Goal: Check status: Check status

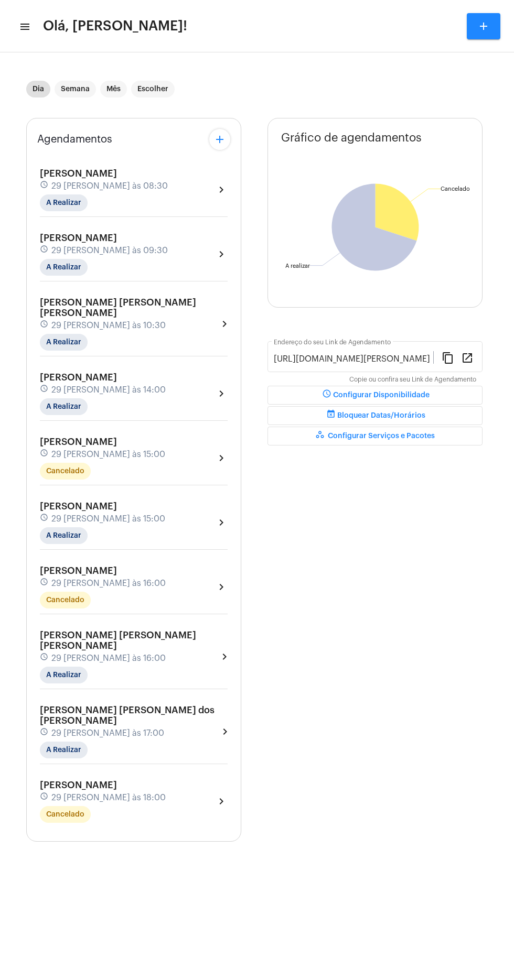
click at [46, 34] on span "Olá, [PERSON_NAME]!" at bounding box center [115, 26] width 144 height 17
click at [29, 26] on mat-toolbar-row "menu Olá, Léo Rezende! add" at bounding box center [257, 26] width 514 height 34
click at [26, 26] on mat-icon "menu" at bounding box center [24, 26] width 10 height 13
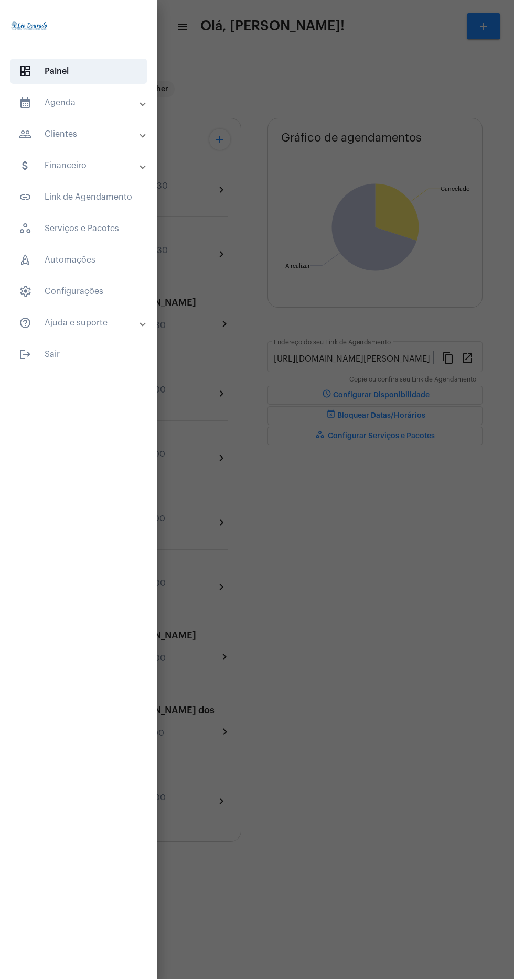
click at [114, 106] on mat-panel-title "calendar_month_outlined Agenda" at bounding box center [80, 102] width 122 height 13
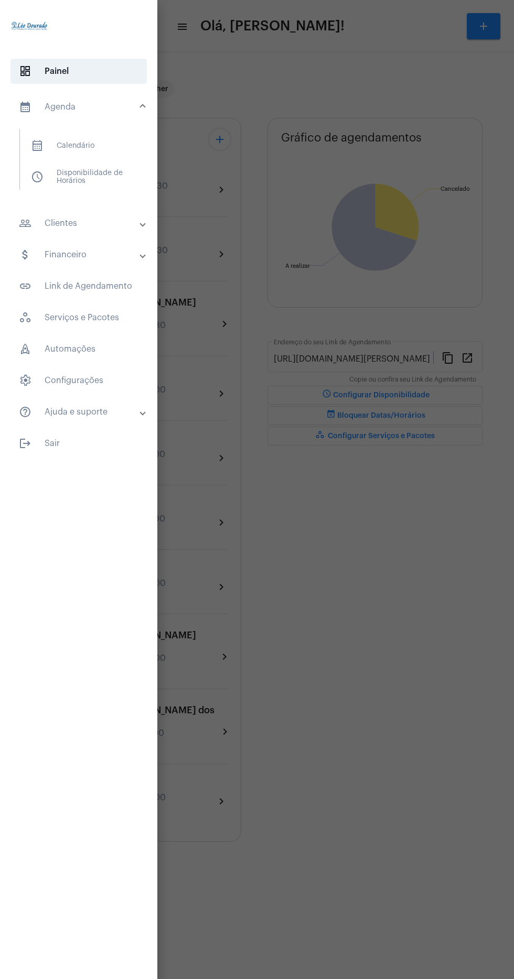
click at [103, 254] on mat-panel-title "attach_money Financeiro" at bounding box center [80, 255] width 122 height 13
click at [107, 220] on span "attach_money Dashboard Financeiro" at bounding box center [78, 210] width 111 height 25
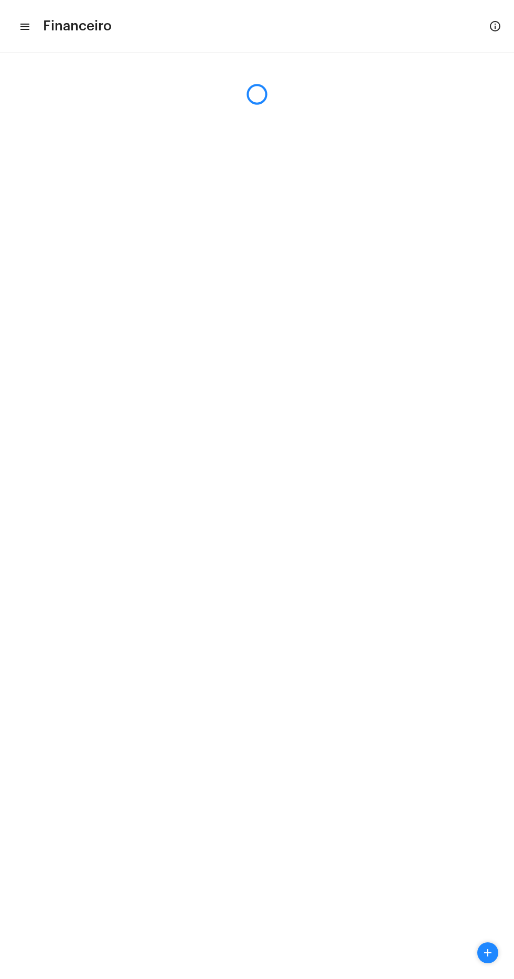
click at [28, 29] on mat-icon "menu" at bounding box center [24, 26] width 10 height 13
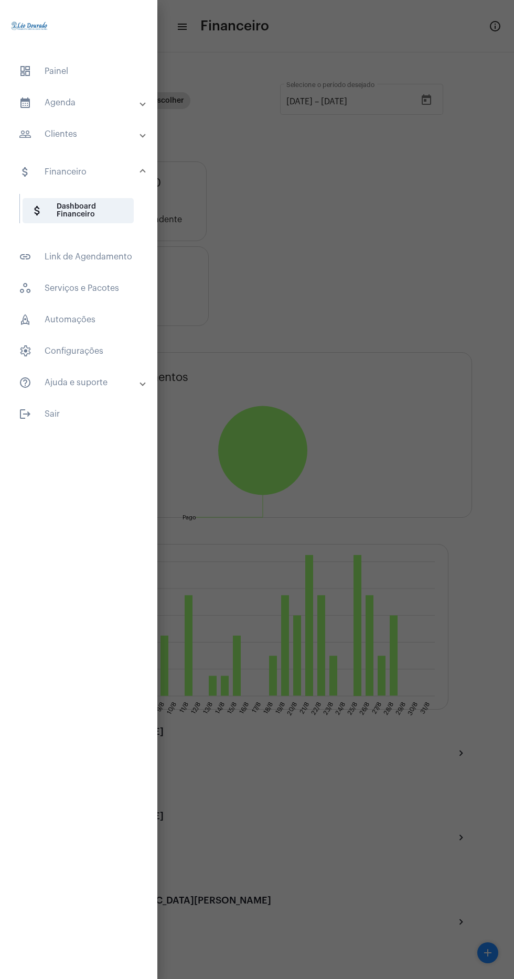
click at [125, 141] on mat-expansion-panel-header "people_outline Clientes" at bounding box center [81, 134] width 151 height 25
click at [143, 137] on span at bounding box center [143, 140] width 4 height 9
click at [124, 141] on mat-panel-title "people_outline Clientes" at bounding box center [80, 134] width 122 height 13
click at [120, 189] on span "people_outline Meus Clientes" at bounding box center [78, 179] width 111 height 25
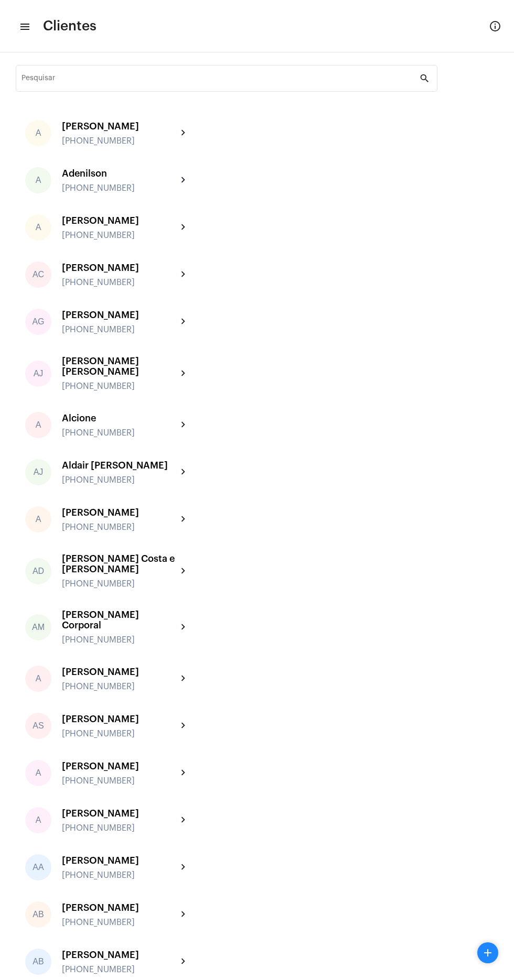
click at [277, 80] on input "Pesquisar" at bounding box center [220, 80] width 398 height 8
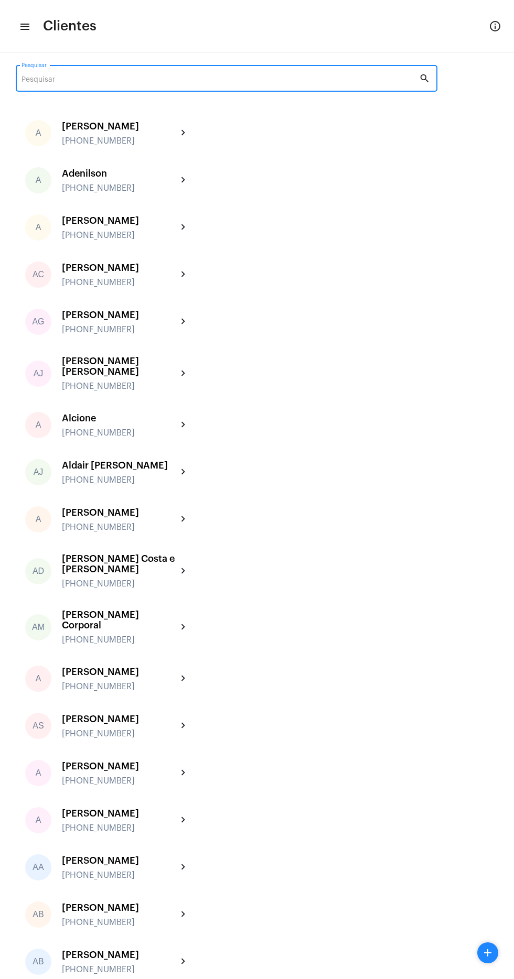
click at [175, 84] on input "Pesquisar" at bounding box center [220, 80] width 398 height 8
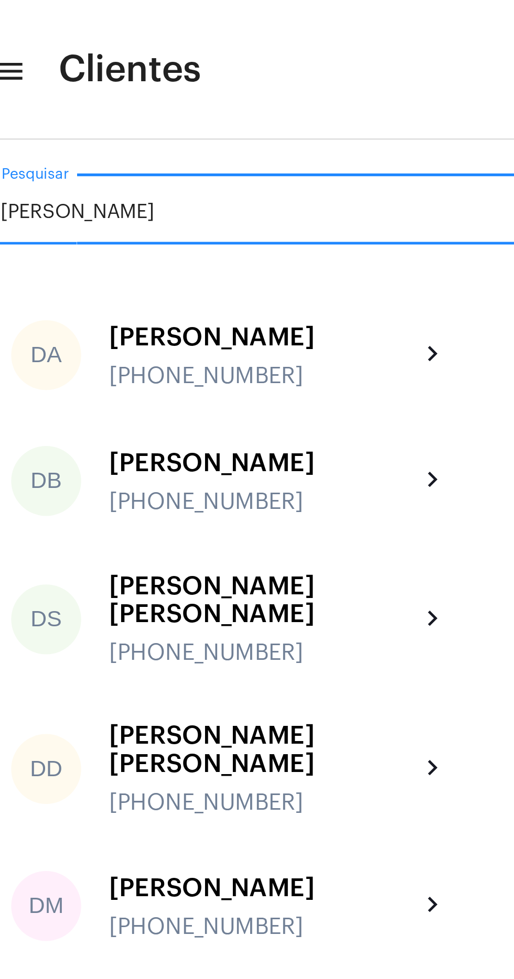
type input "Danie"
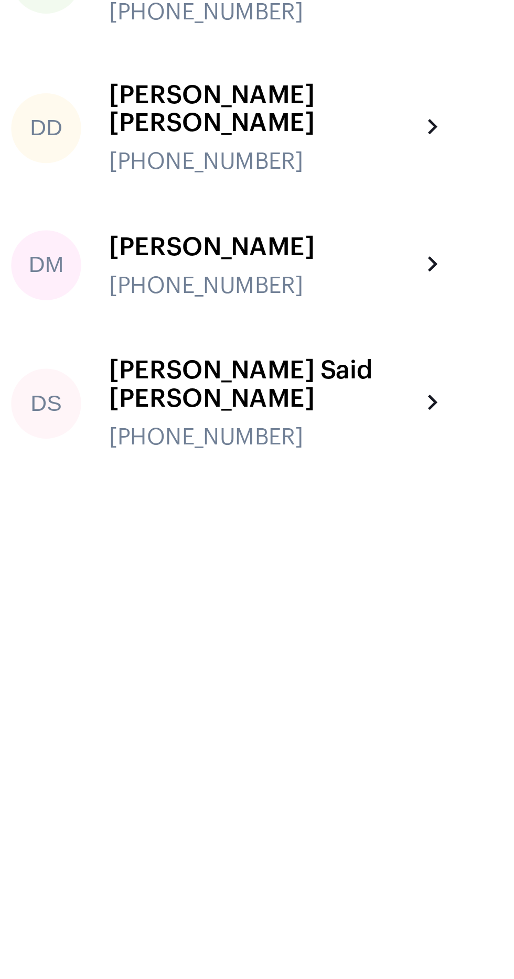
click at [162, 331] on div "Daniela Malta Alfenas +5531988020074" at bounding box center [119, 340] width 115 height 25
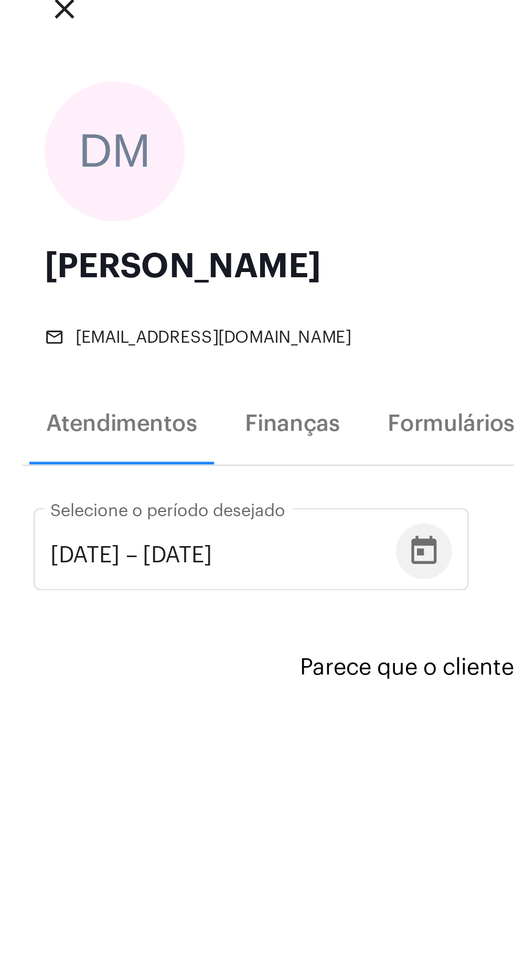
click at [165, 282] on icon "Open calendar" at bounding box center [159, 283] width 13 height 13
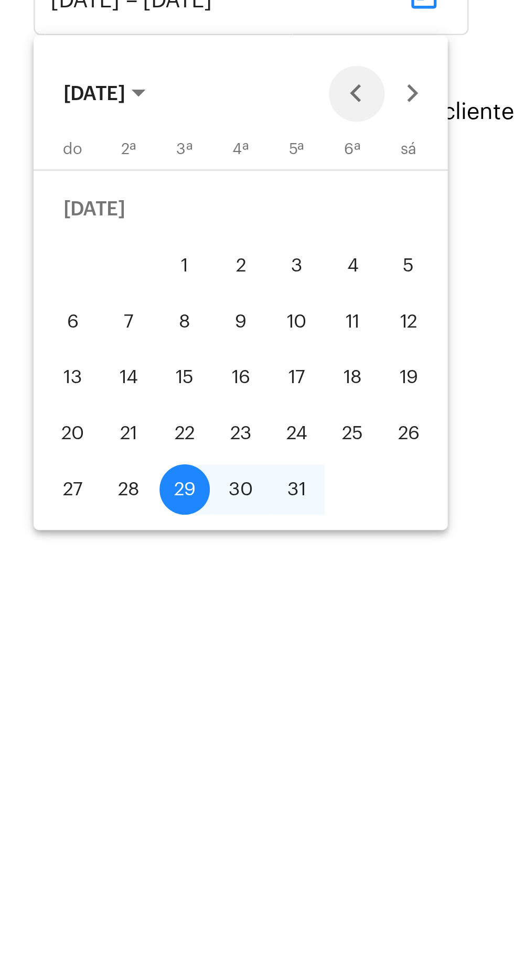
click at [137, 318] on button "Previous month" at bounding box center [133, 319] width 21 height 21
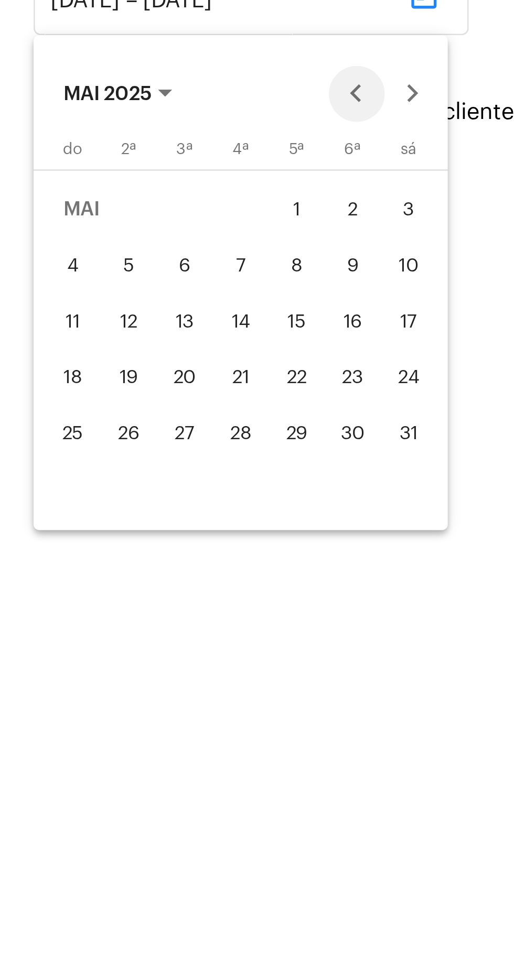
click at [137, 319] on button "Previous month" at bounding box center [133, 319] width 21 height 21
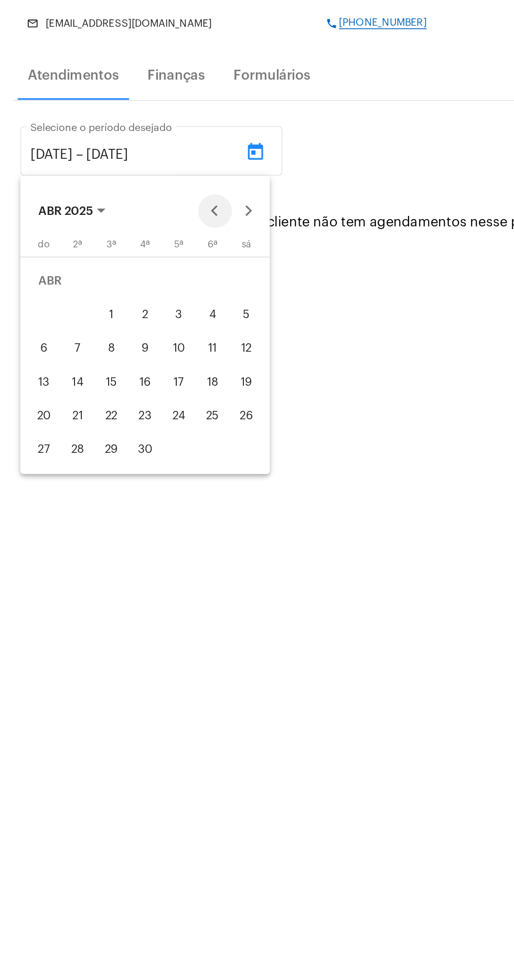
click at [136, 325] on button "Previous month" at bounding box center [133, 319] width 21 height 21
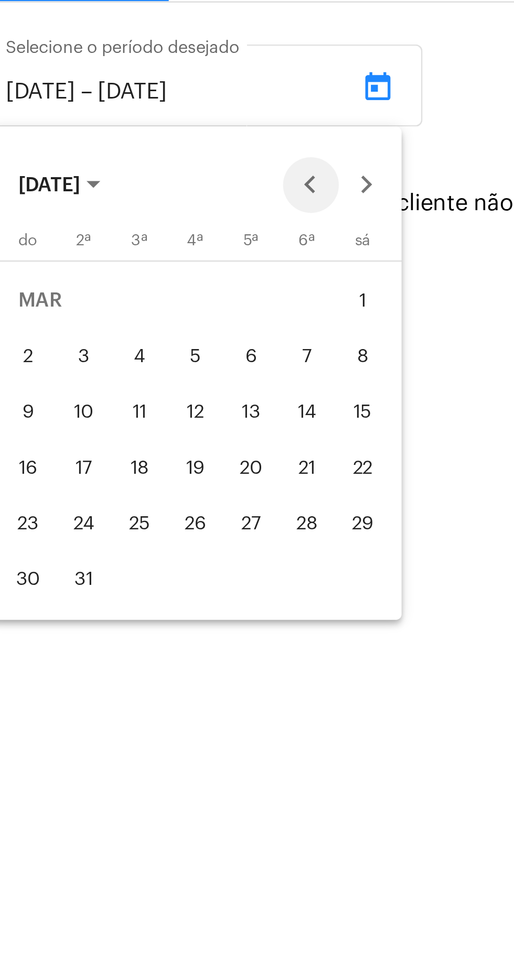
click at [133, 316] on button "Previous month" at bounding box center [133, 319] width 21 height 21
click at [131, 320] on button "Previous month" at bounding box center [133, 319] width 21 height 21
click at [137, 322] on button "Previous month" at bounding box center [133, 319] width 21 height 21
click at [131, 324] on button "Previous month" at bounding box center [133, 319] width 21 height 21
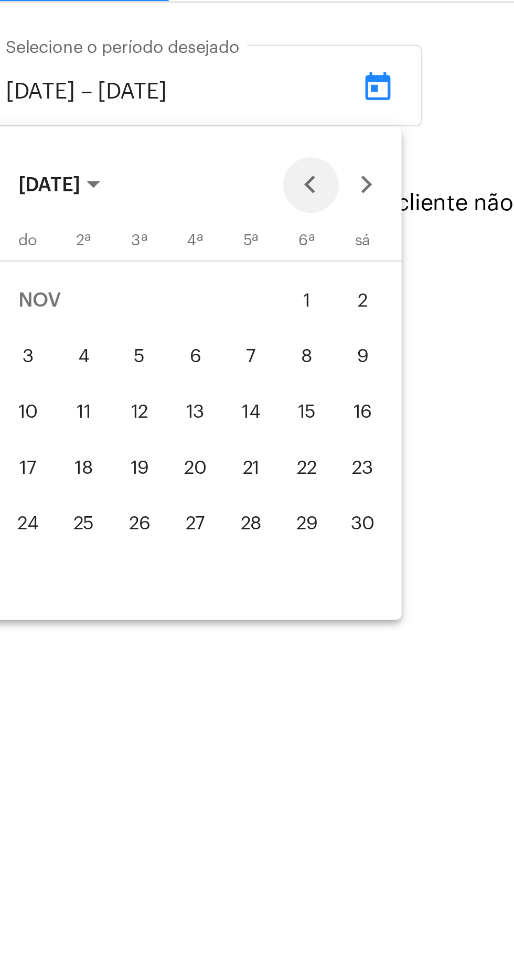
click at [131, 324] on button "Previous month" at bounding box center [133, 319] width 21 height 21
click at [132, 324] on button "Previous month" at bounding box center [133, 319] width 21 height 21
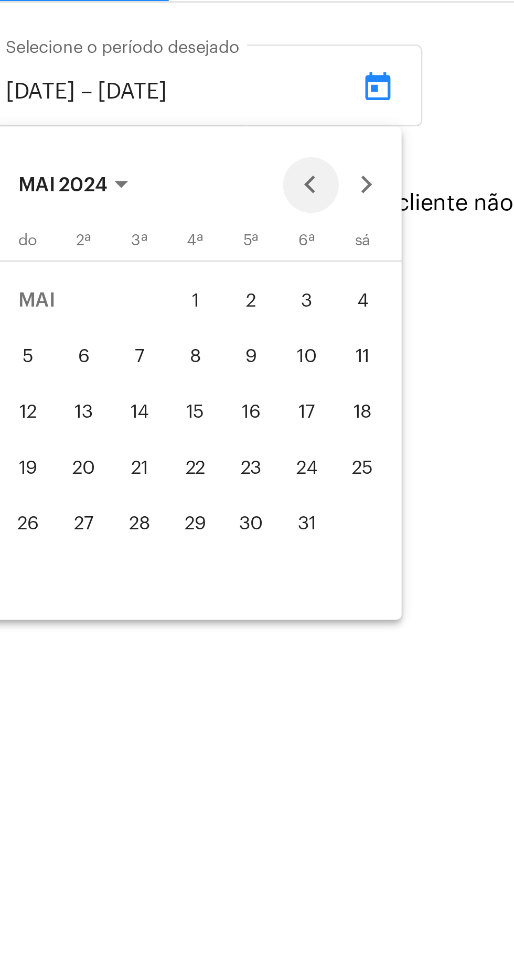
click at [132, 323] on button "Previous month" at bounding box center [133, 319] width 21 height 21
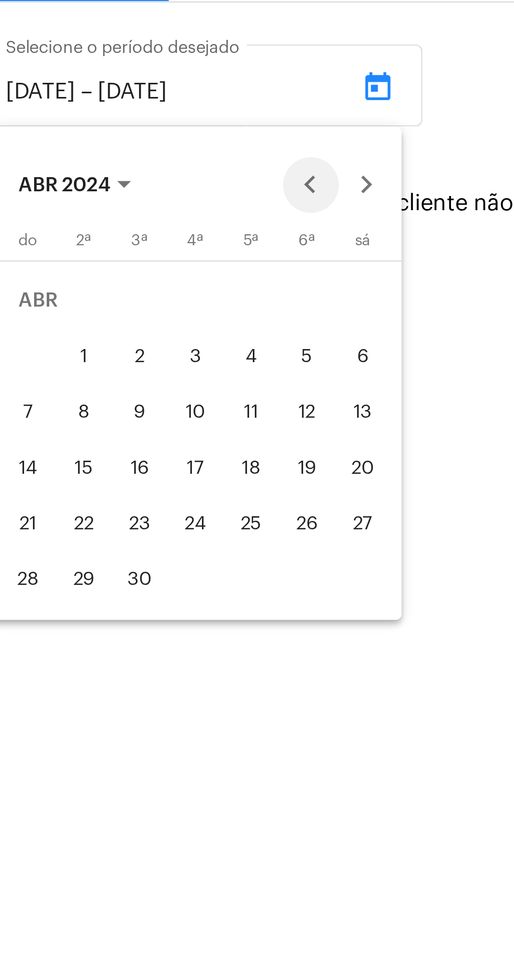
click at [132, 323] on button "Previous month" at bounding box center [133, 319] width 21 height 21
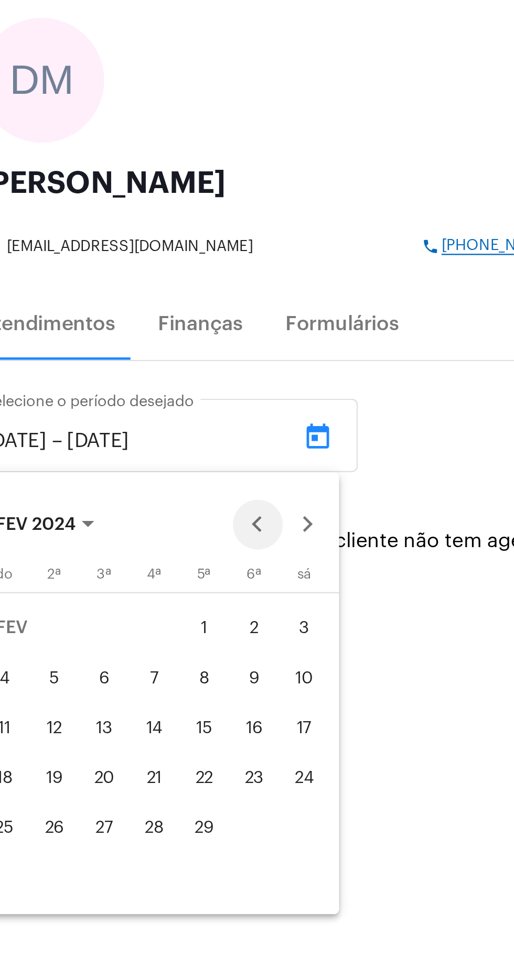
click at [133, 320] on button "Previous month" at bounding box center [133, 319] width 21 height 21
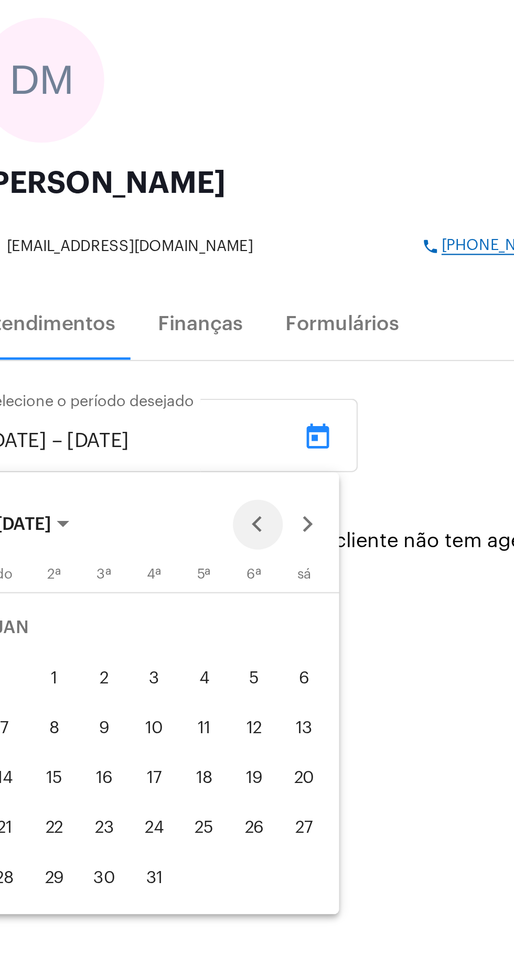
click at [134, 320] on button "Previous month" at bounding box center [133, 319] width 21 height 21
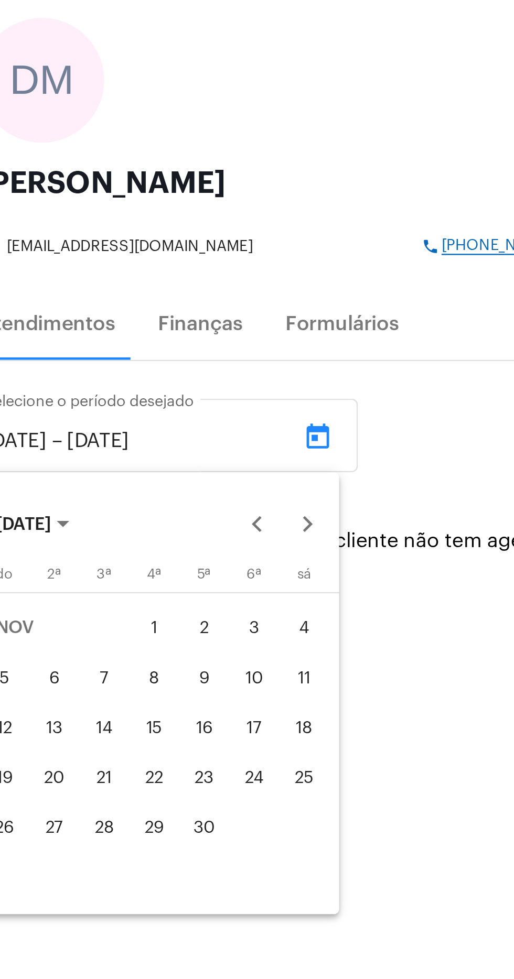
click at [134, 321] on button "Previous month" at bounding box center [133, 319] width 21 height 21
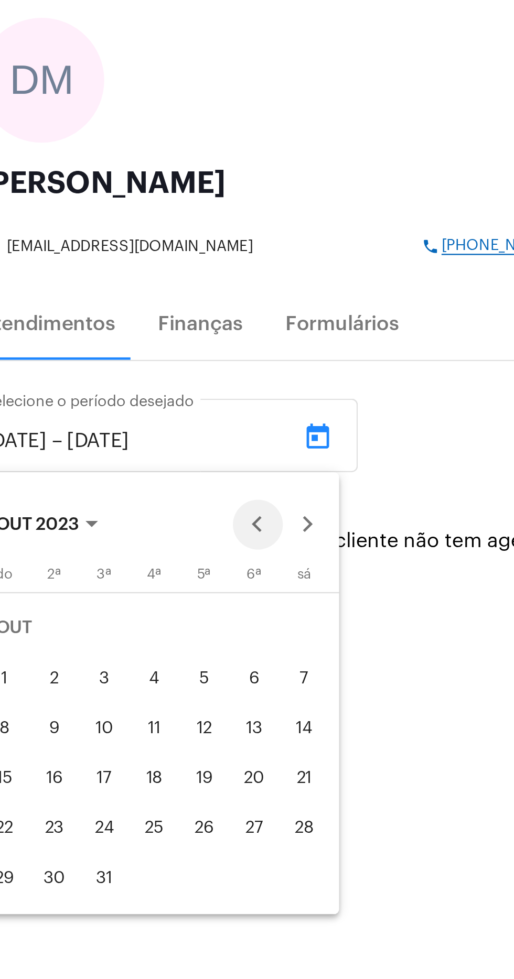
click at [134, 321] on button "Previous month" at bounding box center [133, 319] width 21 height 21
click at [134, 322] on button "Previous month" at bounding box center [133, 319] width 21 height 21
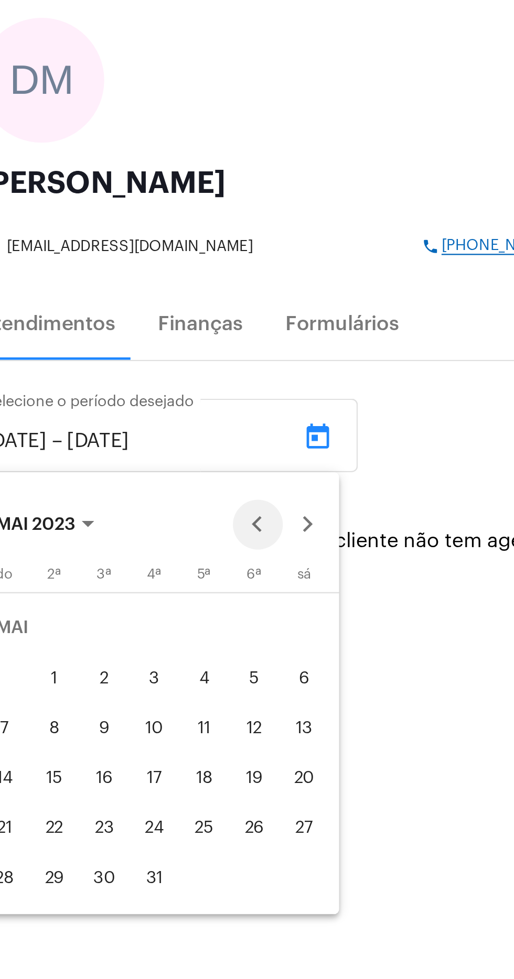
click at [134, 322] on button "Previous month" at bounding box center [133, 319] width 21 height 21
click at [135, 322] on button "Previous month" at bounding box center [133, 319] width 21 height 21
click at [135, 323] on button "Previous month" at bounding box center [133, 319] width 21 height 21
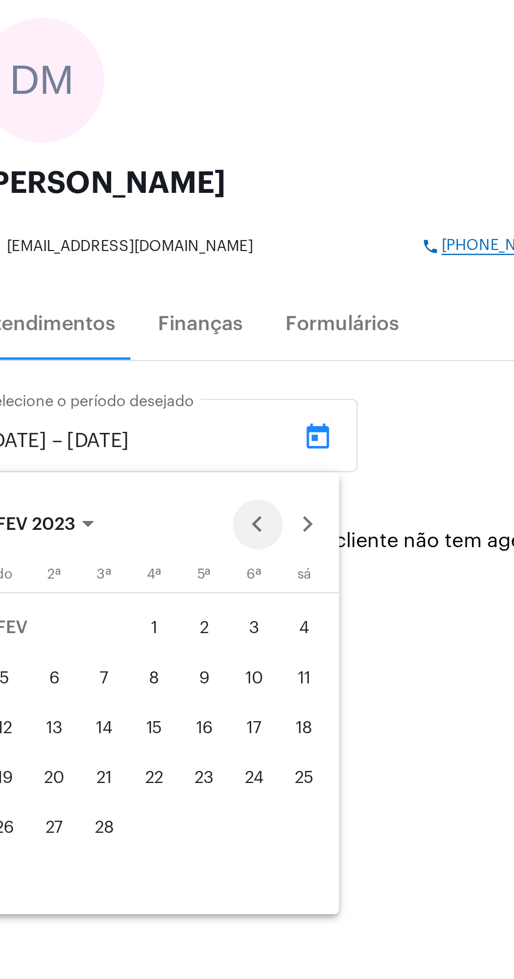
click at [135, 323] on button "Previous month" at bounding box center [133, 319] width 21 height 21
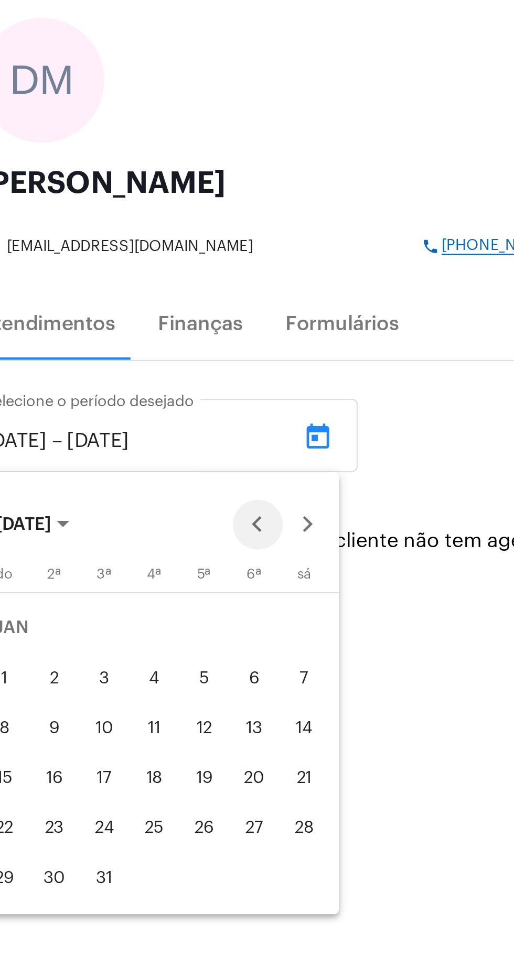
click at [135, 323] on button "Previous month" at bounding box center [133, 319] width 21 height 21
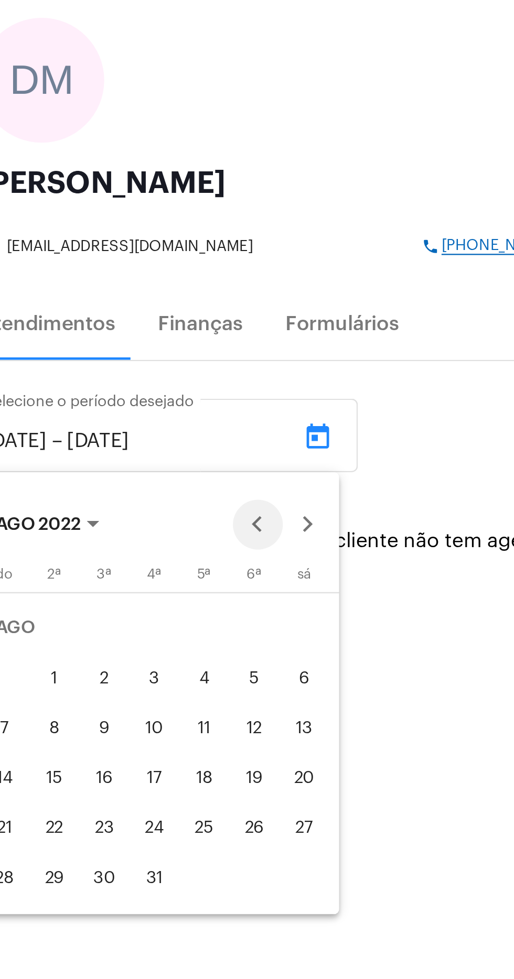
click at [135, 323] on button "Previous month" at bounding box center [133, 319] width 21 height 21
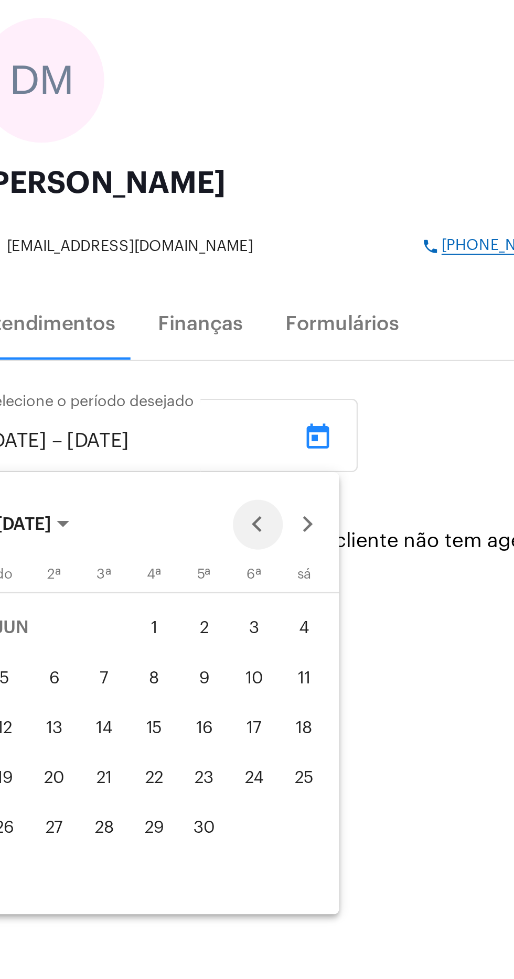
click at [135, 323] on button "Previous month" at bounding box center [133, 319] width 21 height 21
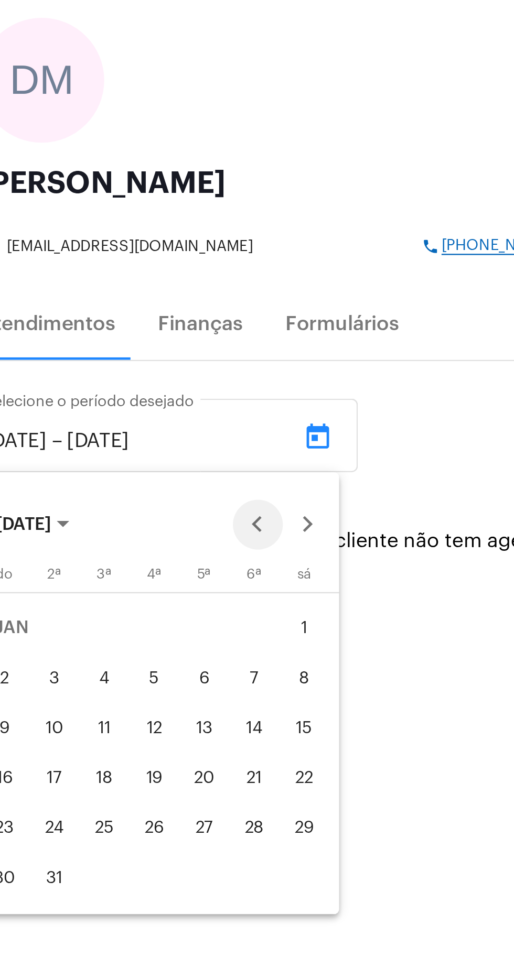
click at [135, 323] on button "Previous month" at bounding box center [133, 319] width 21 height 21
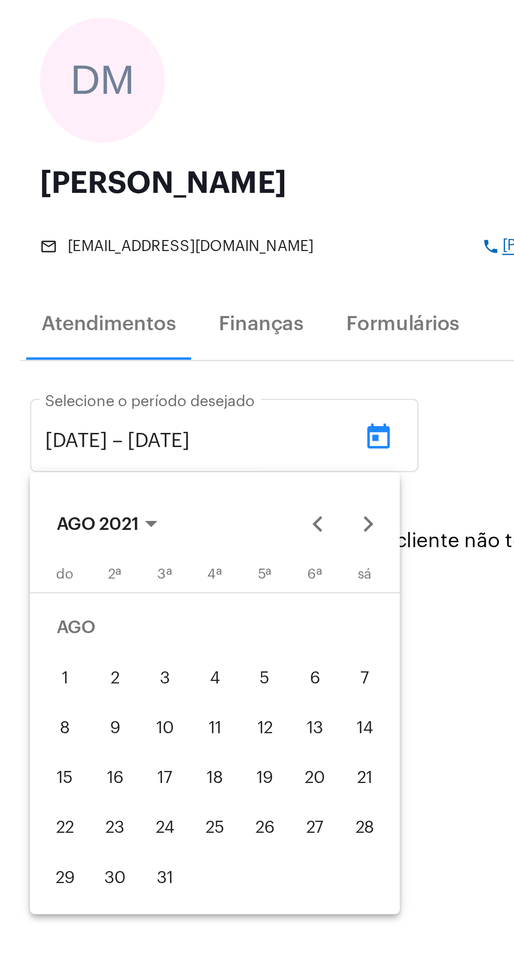
click at [24, 386] on div "1" at bounding box center [27, 384] width 19 height 19
type input "1/8/2021"
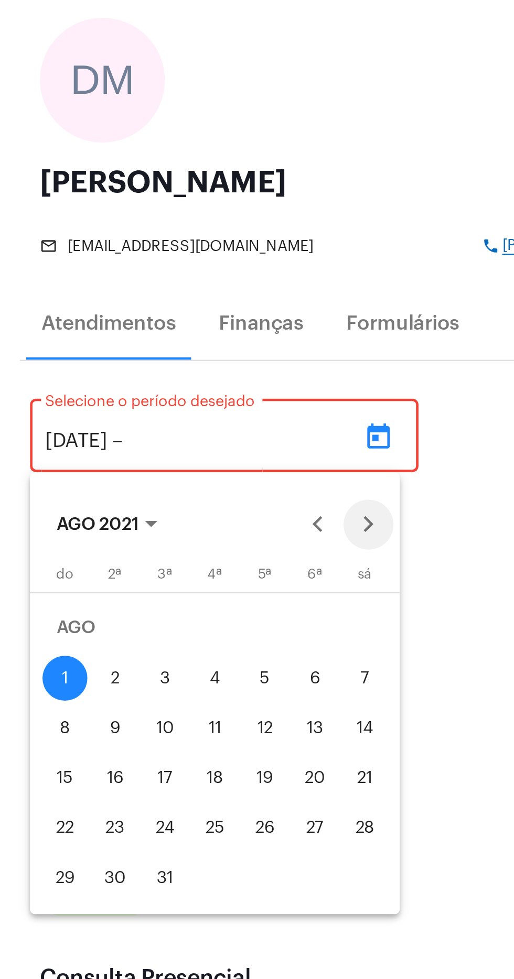
click at [153, 320] on button "Next month" at bounding box center [154, 319] width 21 height 21
click at [149, 321] on button "Next month" at bounding box center [154, 319] width 21 height 21
click at [149, 322] on button "Next month" at bounding box center [154, 319] width 21 height 21
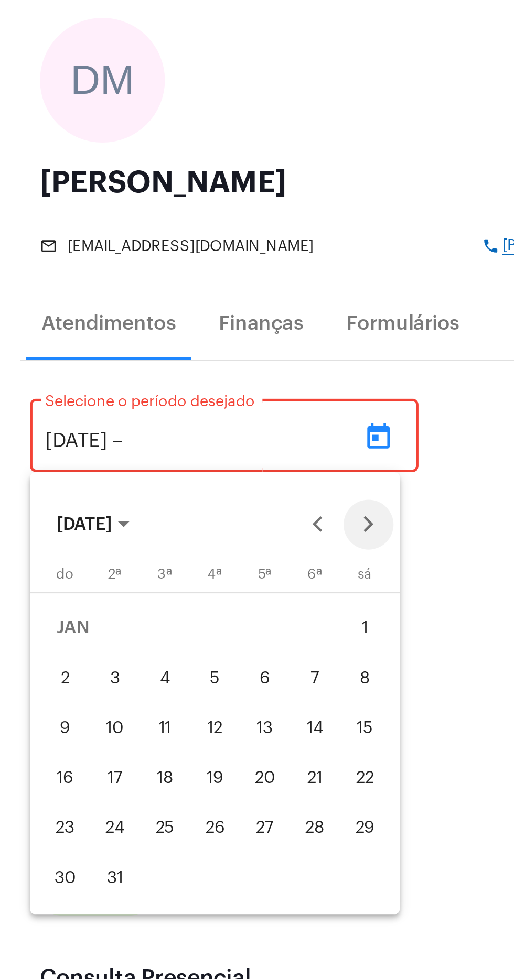
click at [149, 322] on button "Next month" at bounding box center [154, 319] width 21 height 21
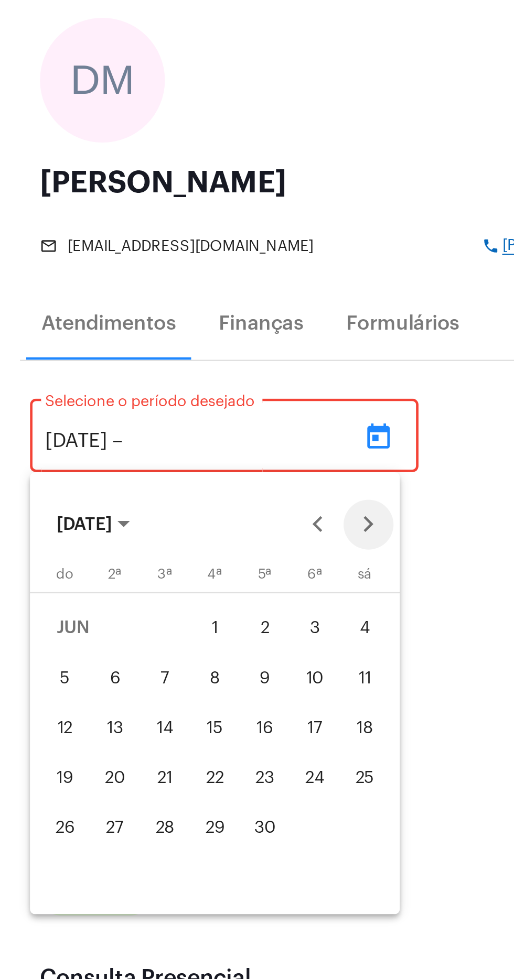
click at [149, 322] on button "Next month" at bounding box center [154, 319] width 21 height 21
click at [150, 322] on button "Next month" at bounding box center [154, 319] width 21 height 21
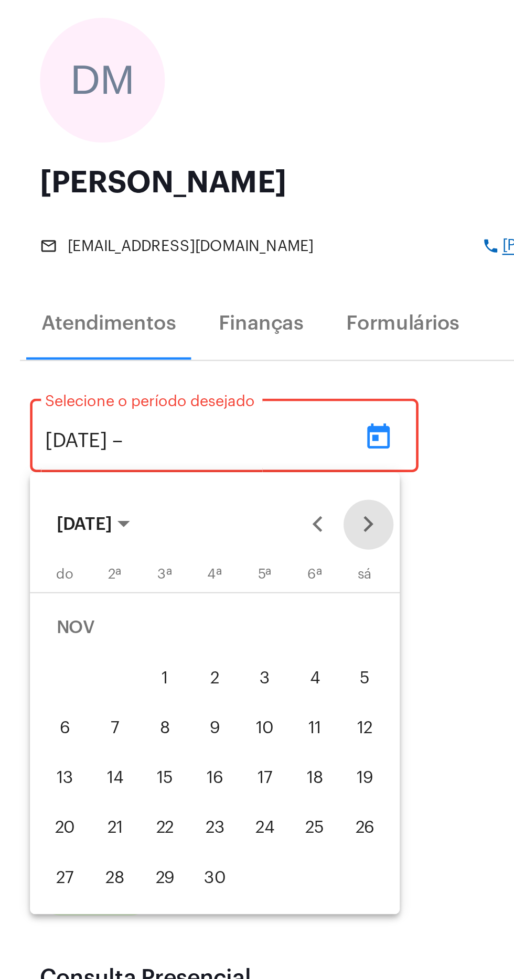
click at [150, 322] on button "Next month" at bounding box center [154, 319] width 21 height 21
click at [150, 321] on button "Next month" at bounding box center [154, 319] width 21 height 21
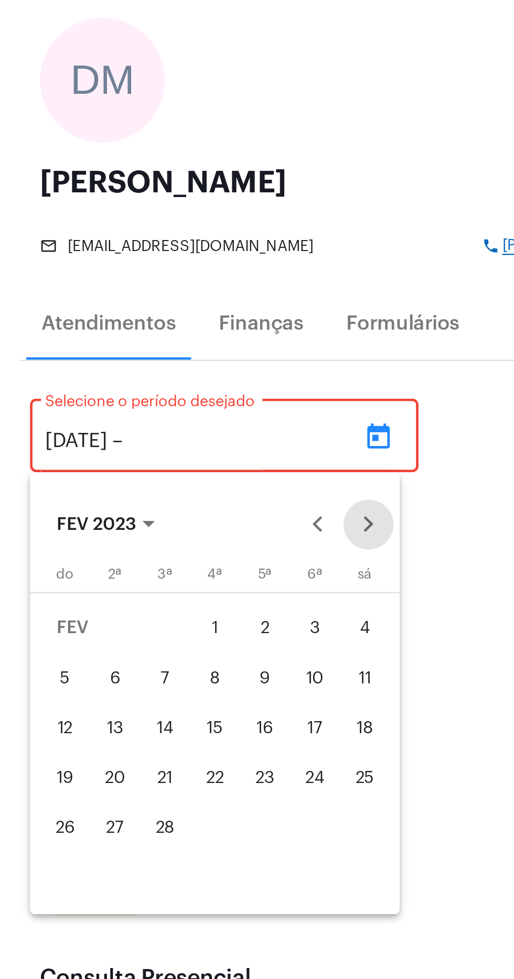
click at [359, 529] on div at bounding box center [257, 489] width 514 height 979
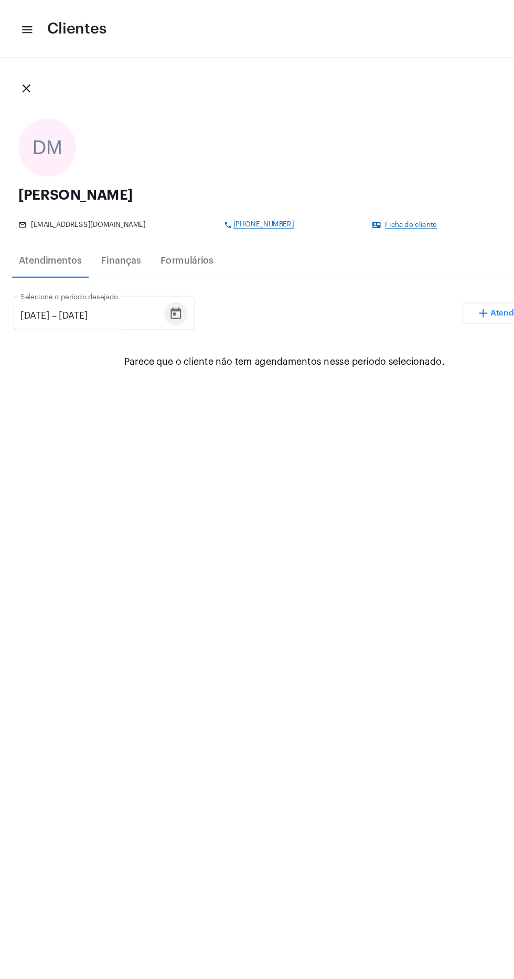
click at [165, 285] on icon "Open calendar" at bounding box center [159, 283] width 13 height 13
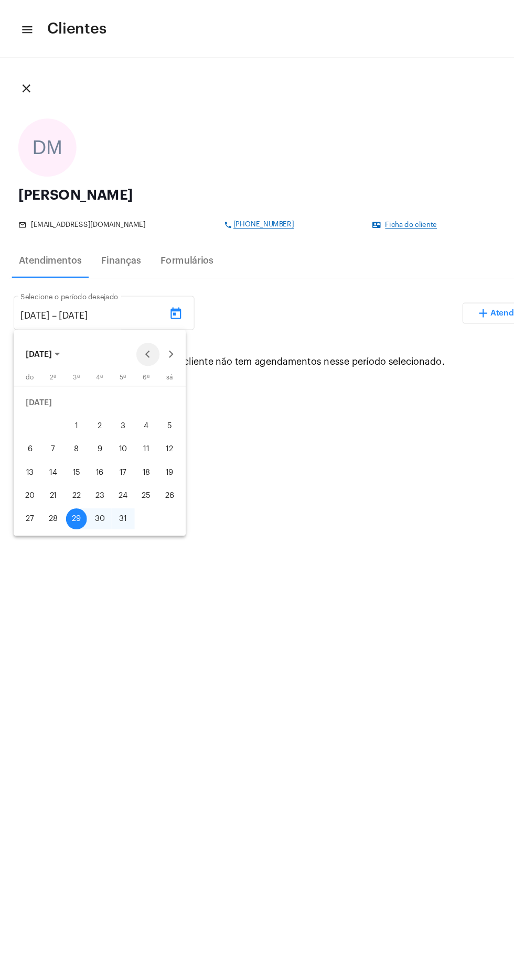
click at [134, 319] on button "Previous month" at bounding box center [133, 319] width 21 height 21
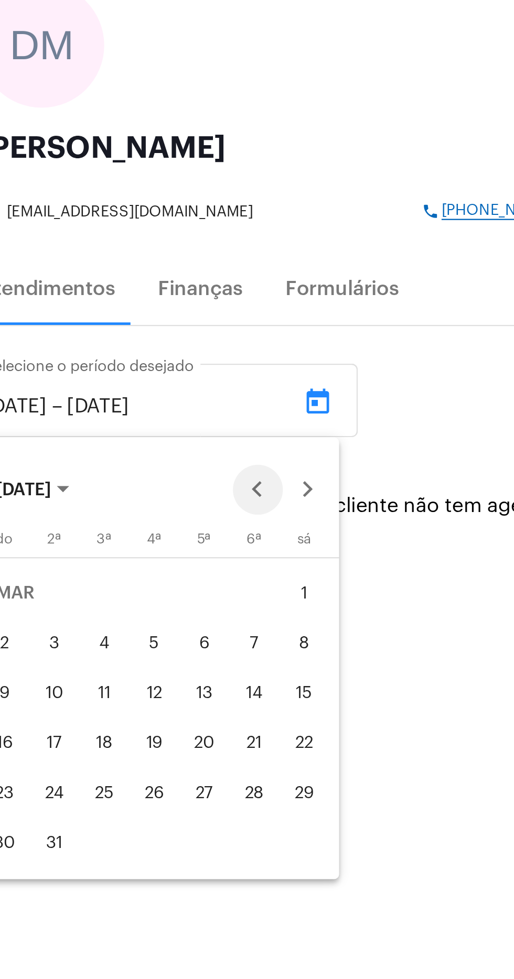
click at [134, 319] on button "Previous month" at bounding box center [133, 319] width 21 height 21
click at [137, 321] on button "Previous month" at bounding box center [133, 319] width 21 height 21
click at [139, 326] on button "Previous month" at bounding box center [133, 319] width 21 height 21
click at [135, 322] on button "Previous month" at bounding box center [133, 319] width 21 height 21
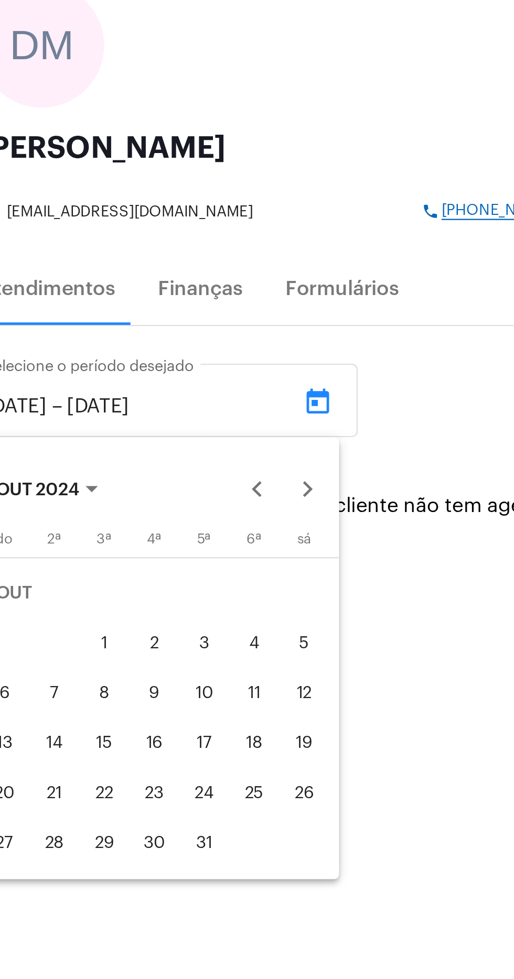
click at [198, 380] on div at bounding box center [257, 489] width 514 height 979
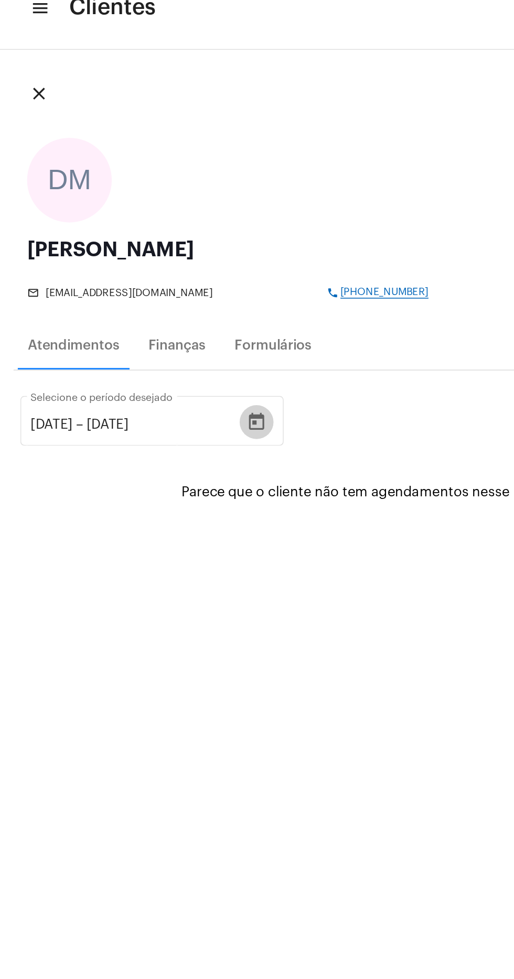
click at [169, 288] on button "Open calendar" at bounding box center [158, 283] width 21 height 21
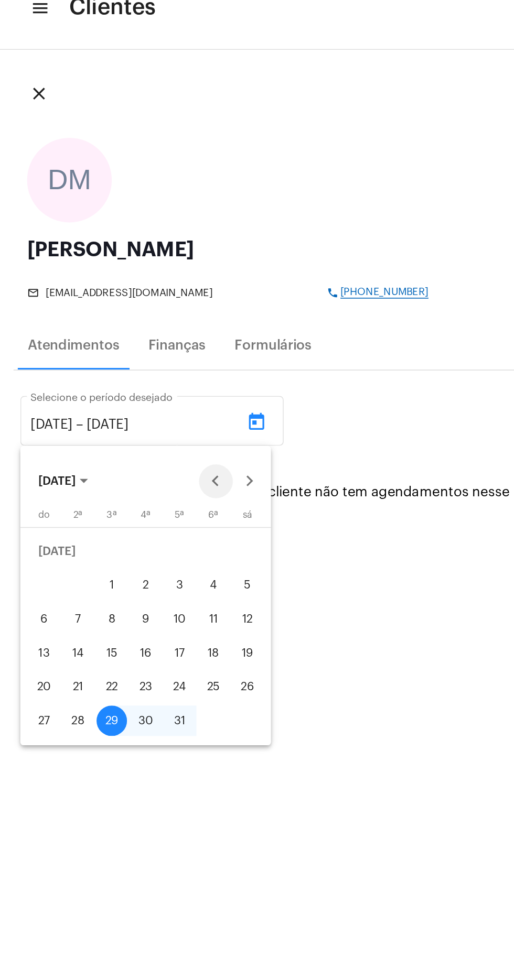
click at [129, 318] on button "Previous month" at bounding box center [133, 319] width 21 height 21
click at [134, 321] on button "Previous month" at bounding box center [133, 319] width 21 height 21
click at [134, 319] on button "Previous month" at bounding box center [133, 319] width 21 height 21
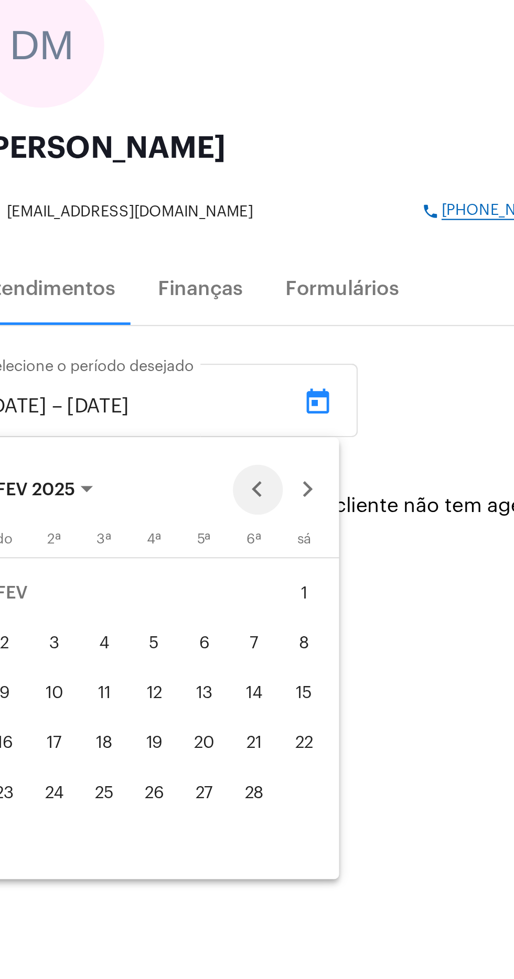
click at [115, 319] on div at bounding box center [98, 319] width 50 height 21
click at [137, 322] on button "Previous month" at bounding box center [133, 319] width 21 height 21
click at [203, 413] on div at bounding box center [257, 489] width 514 height 979
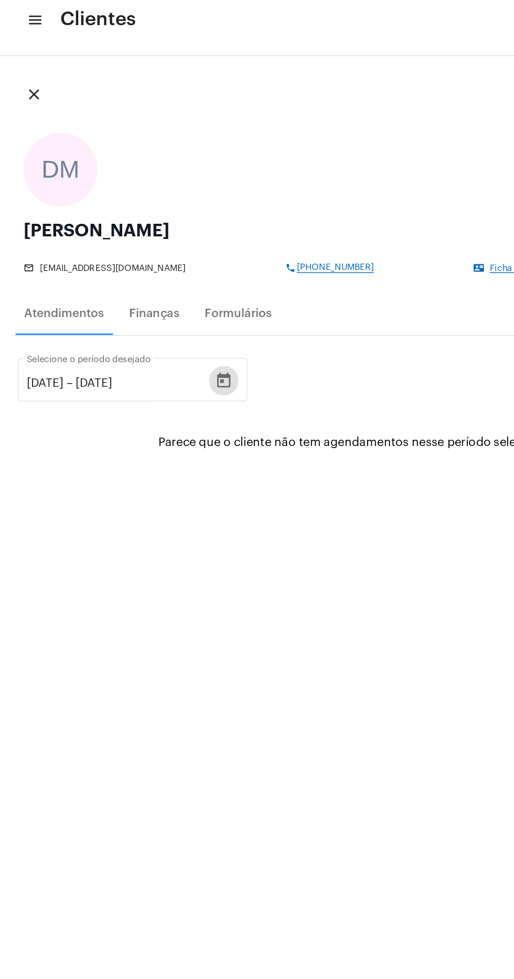
click at [169, 292] on div at bounding box center [158, 283] width 21 height 21
click at [116, 285] on input "[DATE]" at bounding box center [84, 284] width 63 height 9
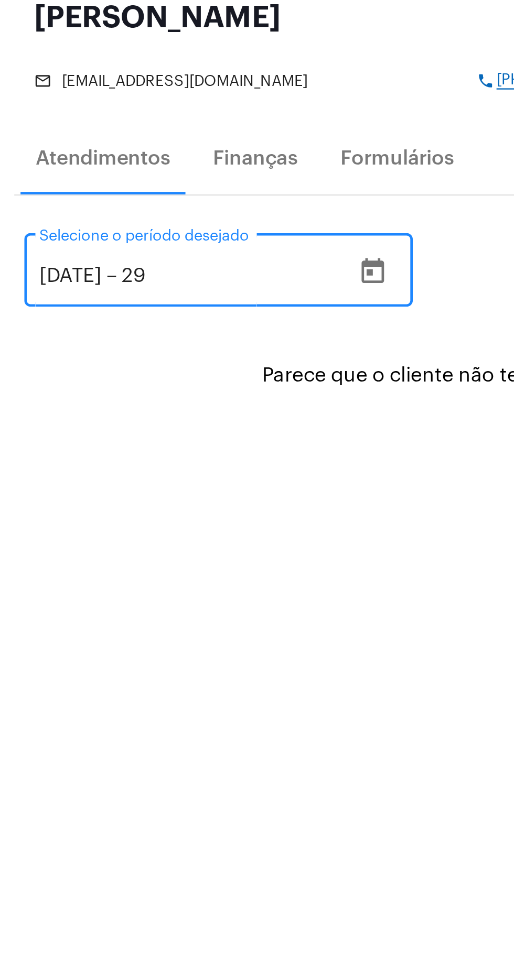
type input "2"
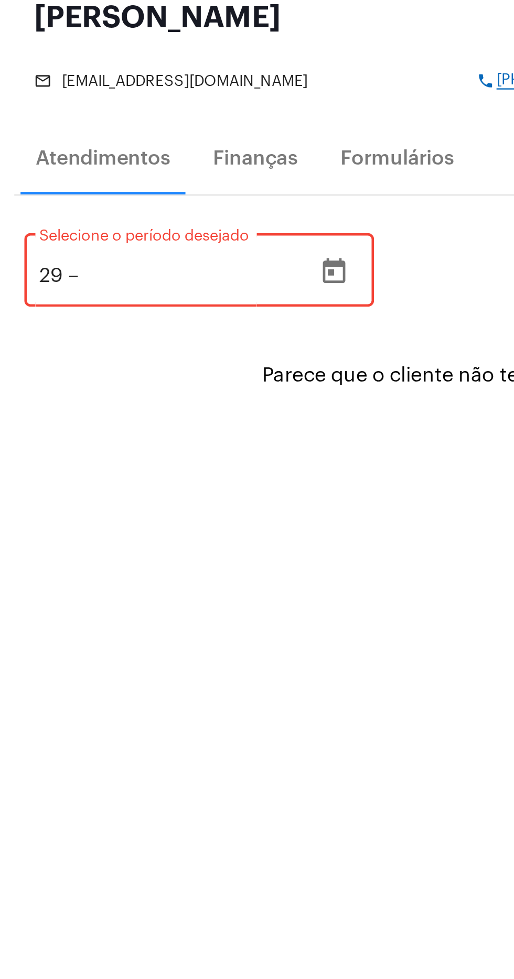
type input "2"
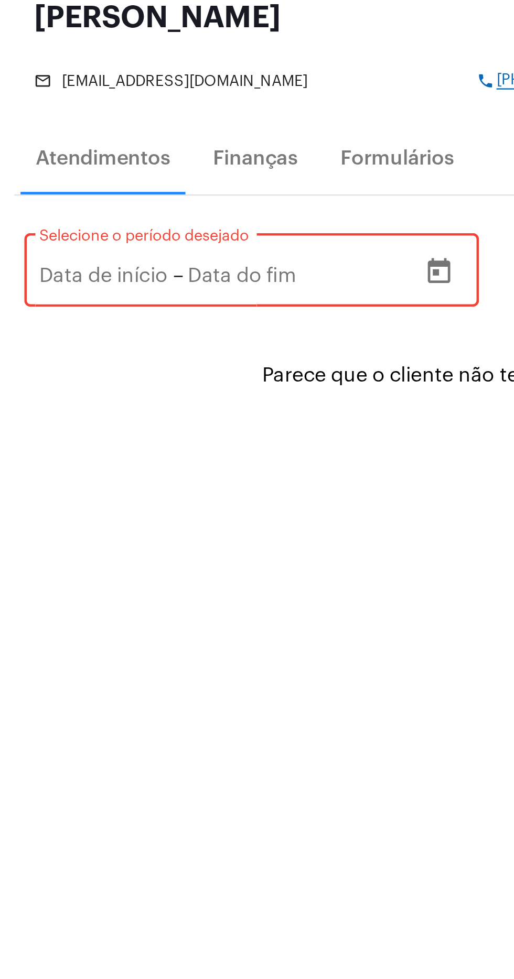
click at [189, 279] on icon "Open calendar" at bounding box center [186, 282] width 9 height 10
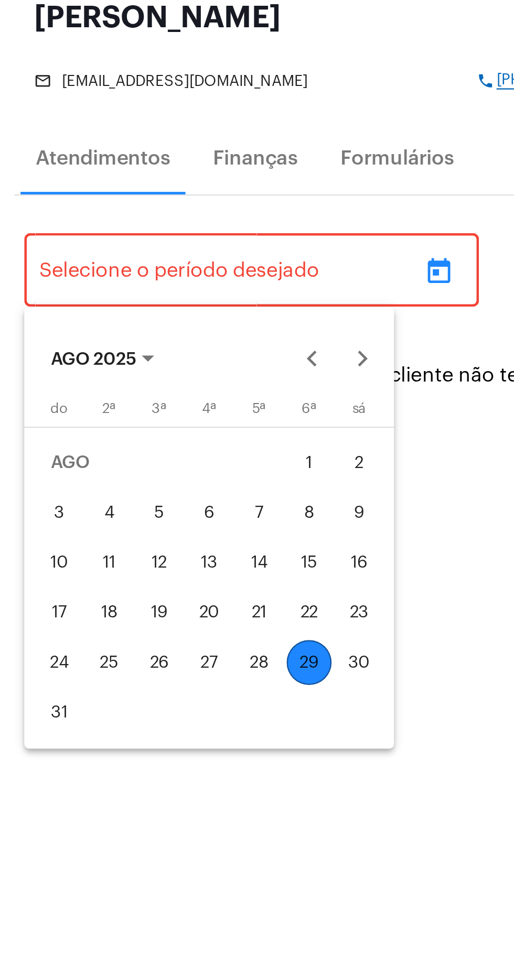
click at [132, 484] on div at bounding box center [257, 489] width 514 height 979
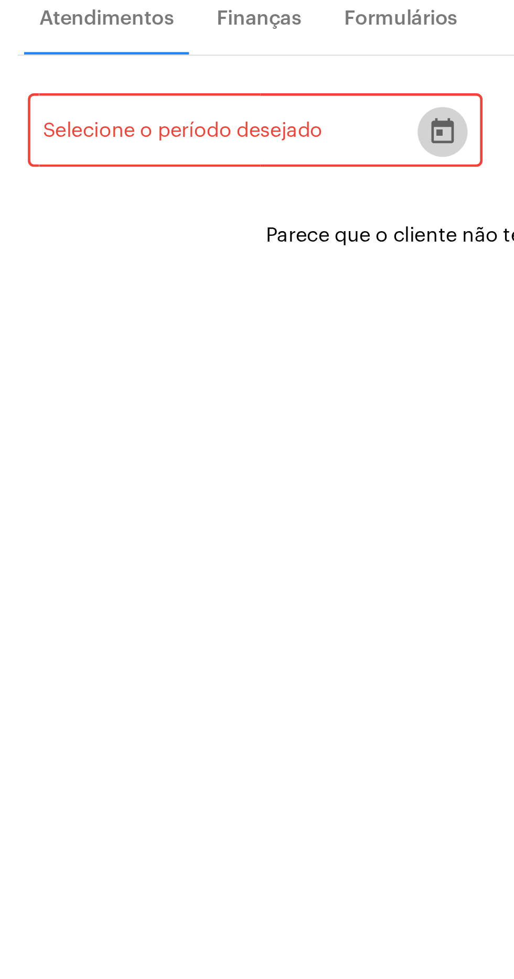
click at [191, 285] on icon "Open calendar" at bounding box center [186, 283] width 13 height 13
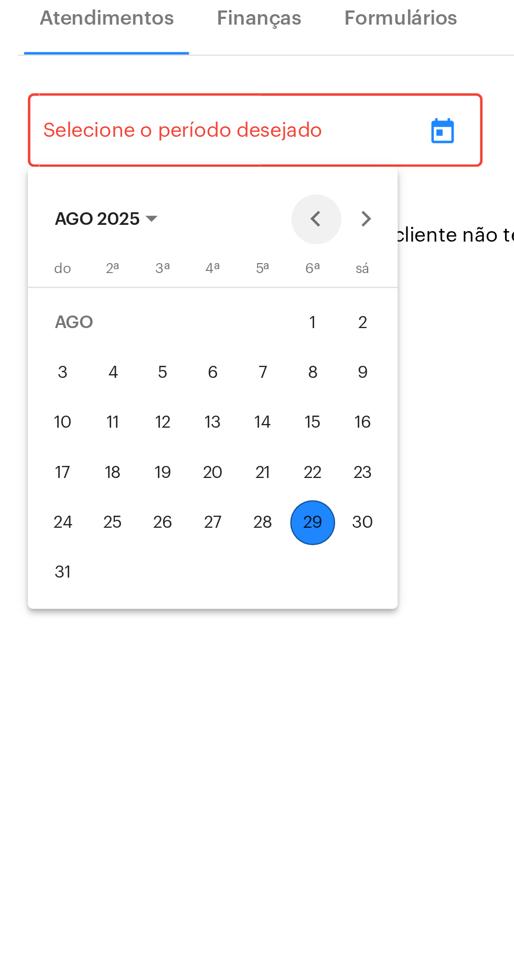
click at [138, 320] on button "Previous month" at bounding box center [133, 319] width 21 height 21
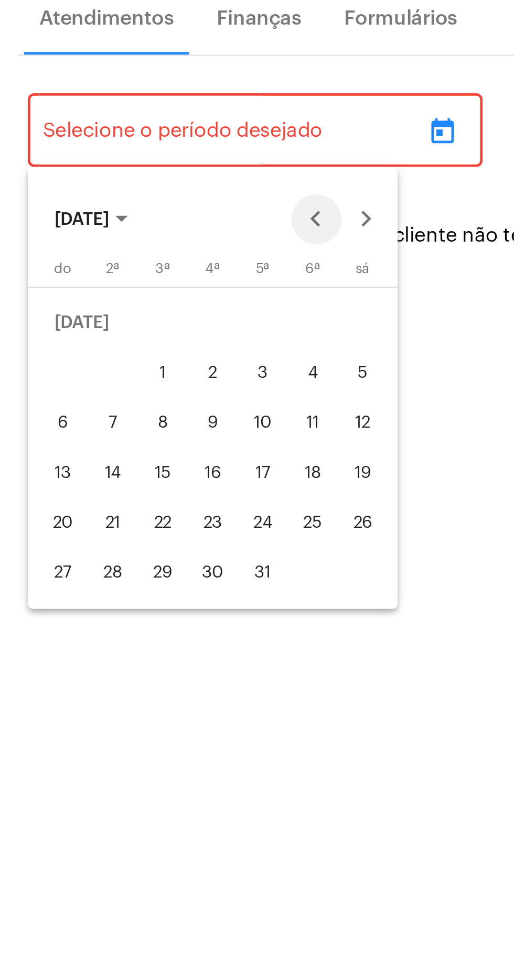
click at [135, 322] on button "Previous month" at bounding box center [133, 319] width 21 height 21
click at [133, 317] on button "Previous month" at bounding box center [133, 319] width 21 height 21
click at [136, 320] on button "Previous month" at bounding box center [133, 319] width 21 height 21
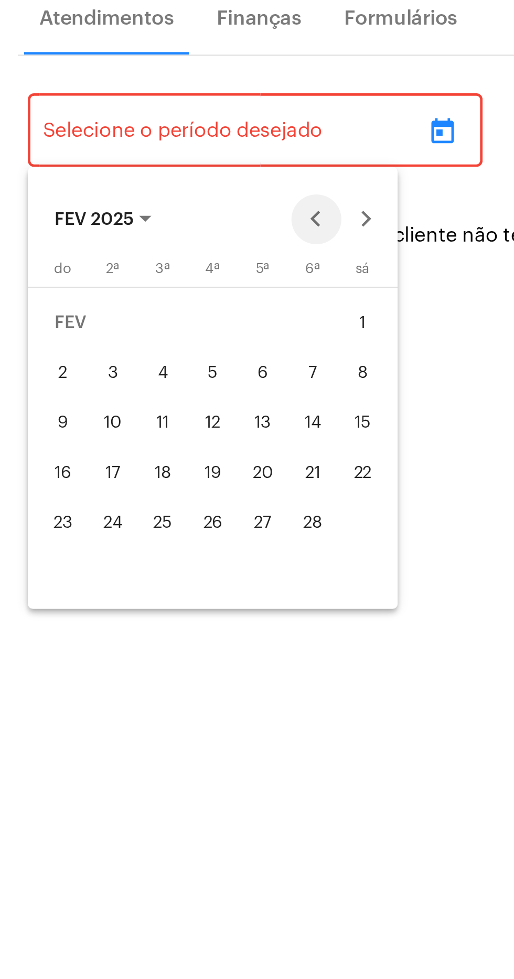
click at [136, 319] on button "Previous month" at bounding box center [133, 319] width 21 height 21
click at [93, 367] on div "1" at bounding box center [90, 363] width 19 height 19
type input "[DATE]"
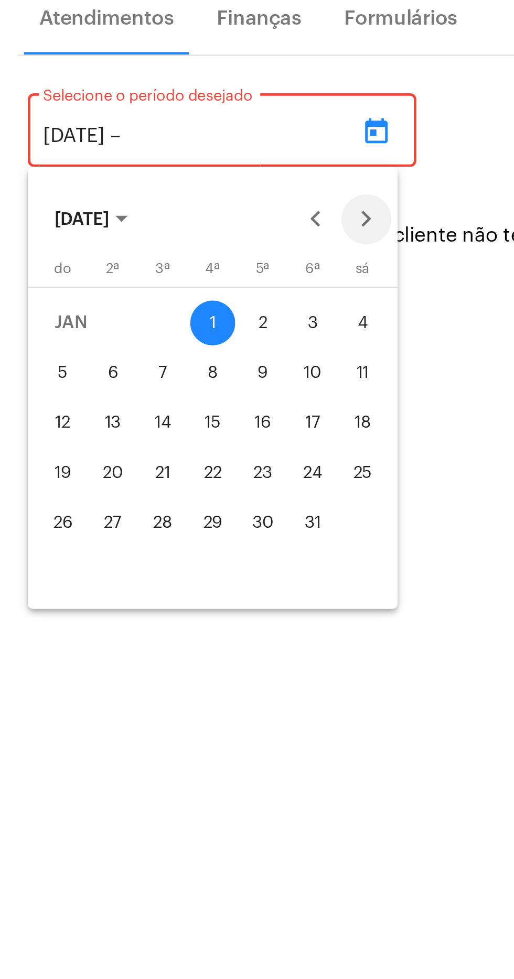
click at [154, 325] on button "Next month" at bounding box center [154, 319] width 21 height 21
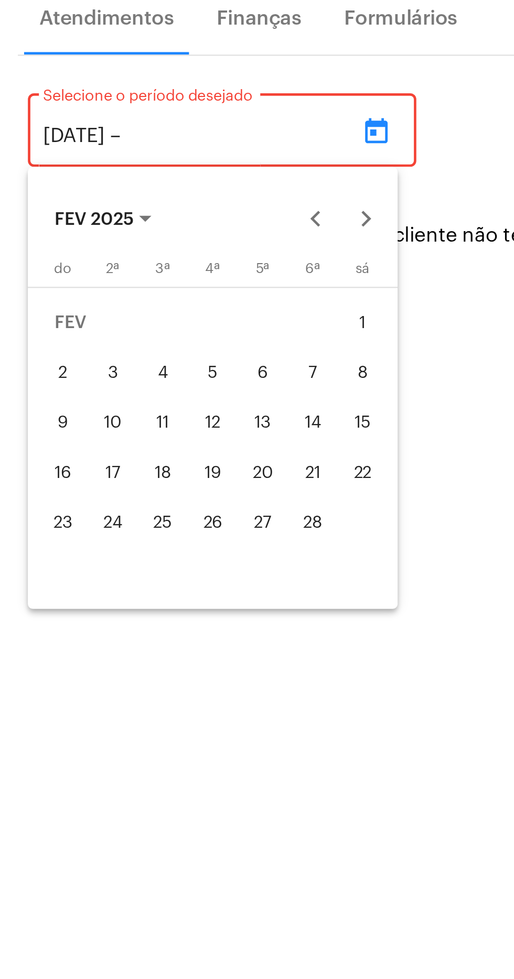
click at [160, 323] on button "Next month" at bounding box center [154, 319] width 21 height 21
click at [155, 319] on button "Next month" at bounding box center [154, 319] width 21 height 21
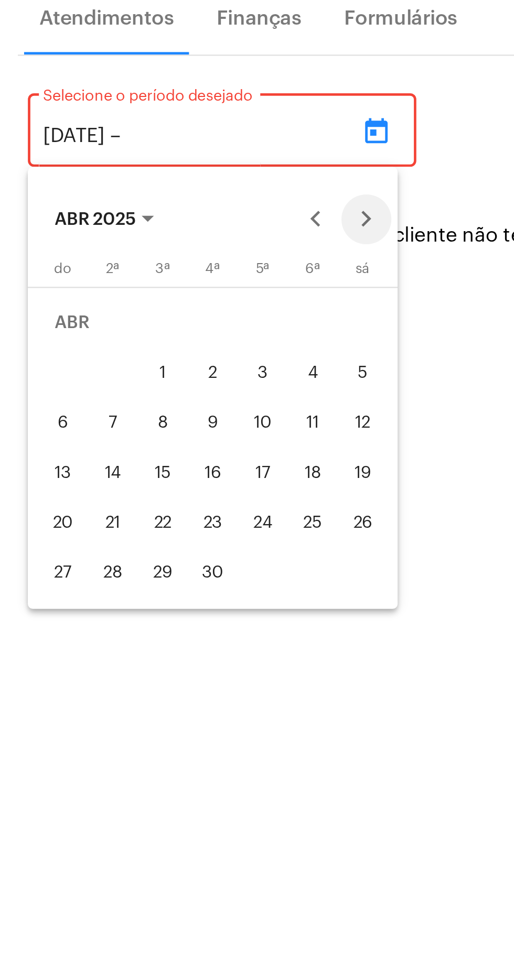
click at [155, 319] on button "Next month" at bounding box center [154, 319] width 21 height 21
click at [155, 318] on button "Next month" at bounding box center [154, 319] width 21 height 21
click at [153, 319] on button "Next month" at bounding box center [154, 319] width 21 height 21
click at [155, 317] on button "Next month" at bounding box center [154, 319] width 21 height 21
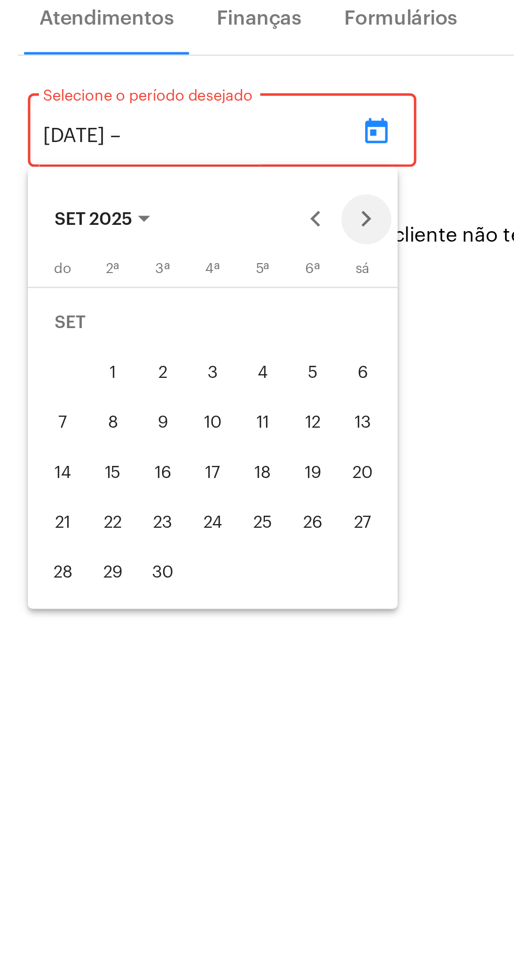
click at [154, 314] on button "Next month" at bounding box center [154, 319] width 21 height 21
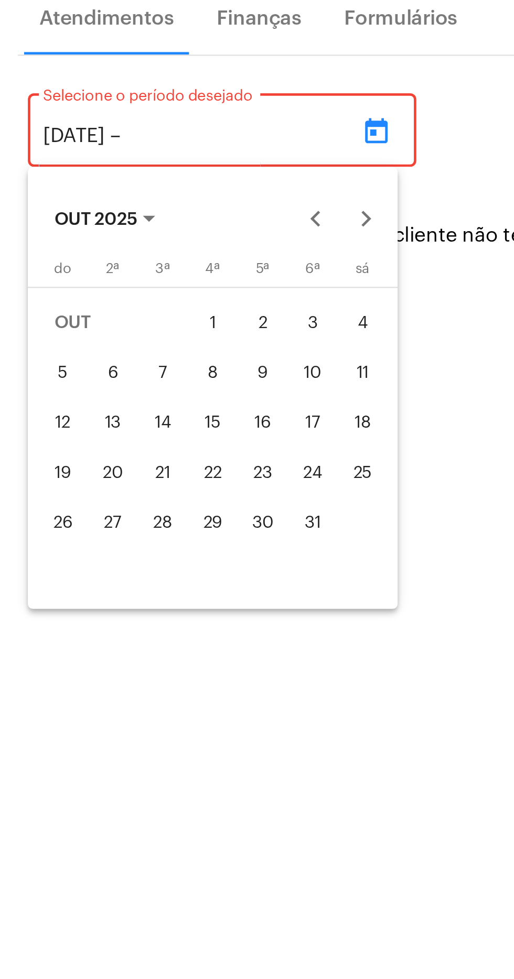
click at [129, 384] on div "10" at bounding box center [132, 384] width 19 height 19
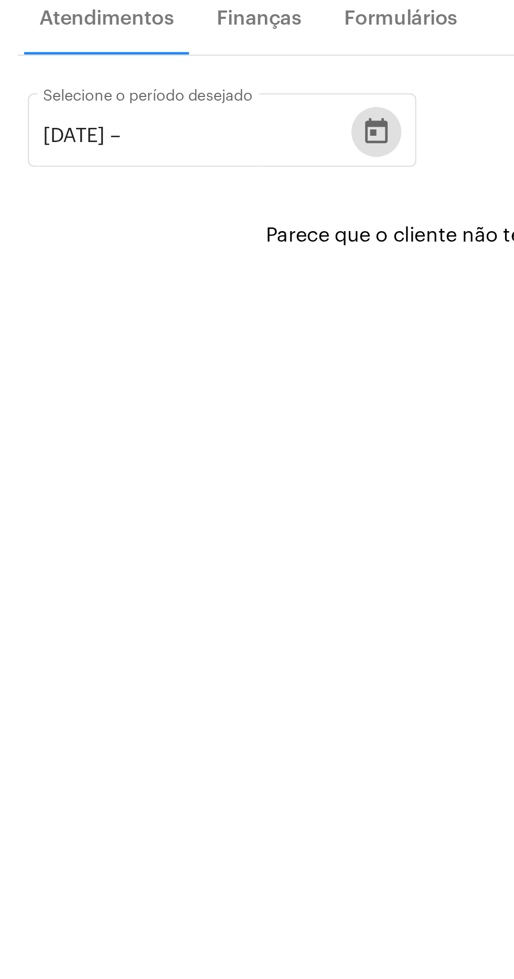
type input "[DATE]"
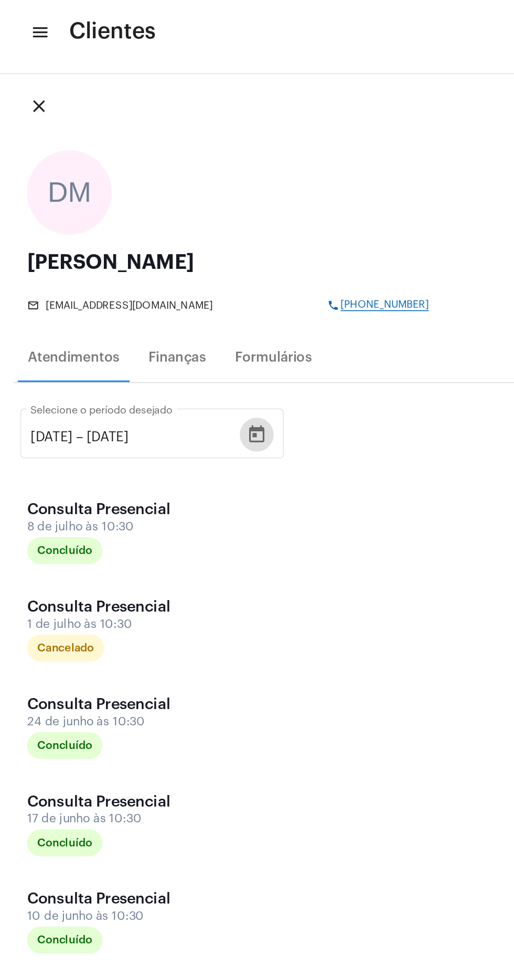
scroll to position [7, 0]
click at [316, 92] on div "DM [PERSON_NAME] Alfenas mail_outline [EMAIL_ADDRESS][DOMAIN_NAME] phone [PHONE…" at bounding box center [256, 149] width 497 height 116
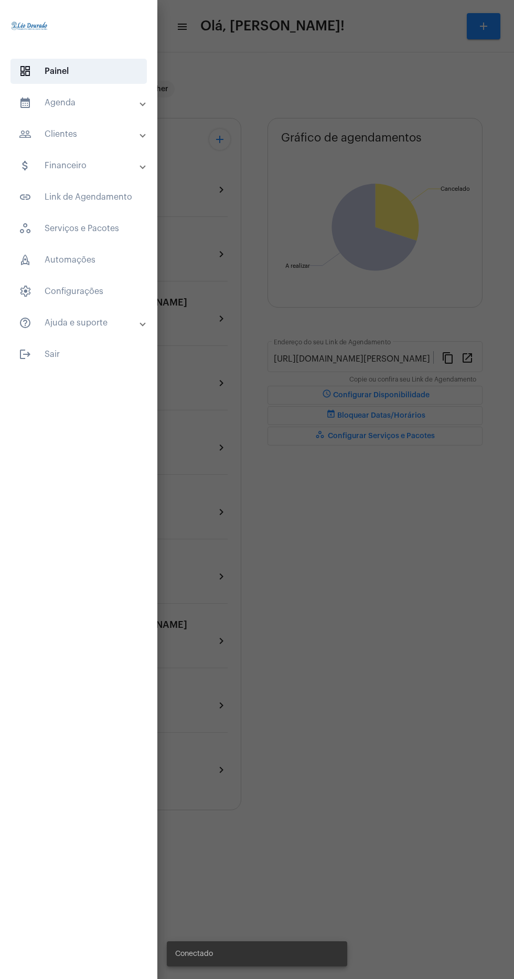
click at [122, 136] on mat-panel-title "people_outline Clientes" at bounding box center [80, 134] width 122 height 13
click at [114, 186] on span "people_outline Meus Clientes" at bounding box center [78, 179] width 111 height 25
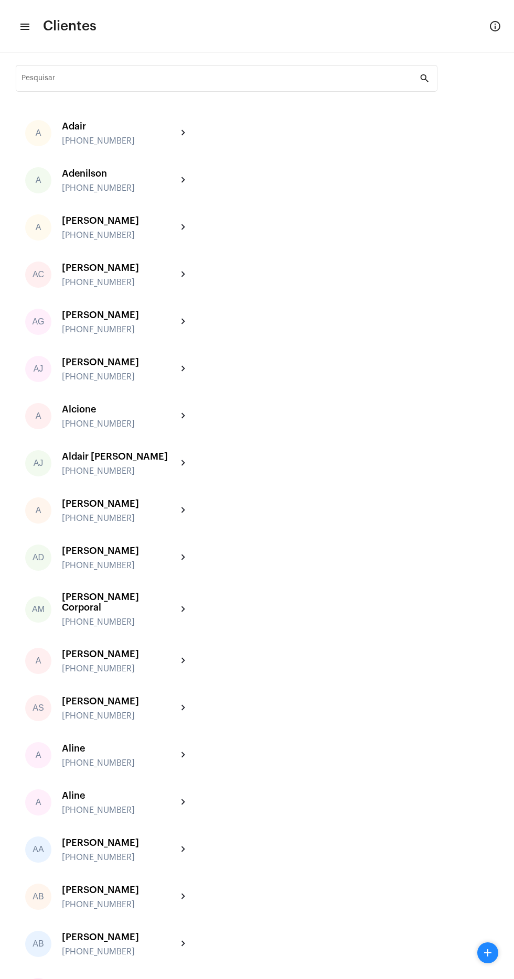
click at [147, 80] on input "Pesquisar" at bounding box center [220, 80] width 398 height 8
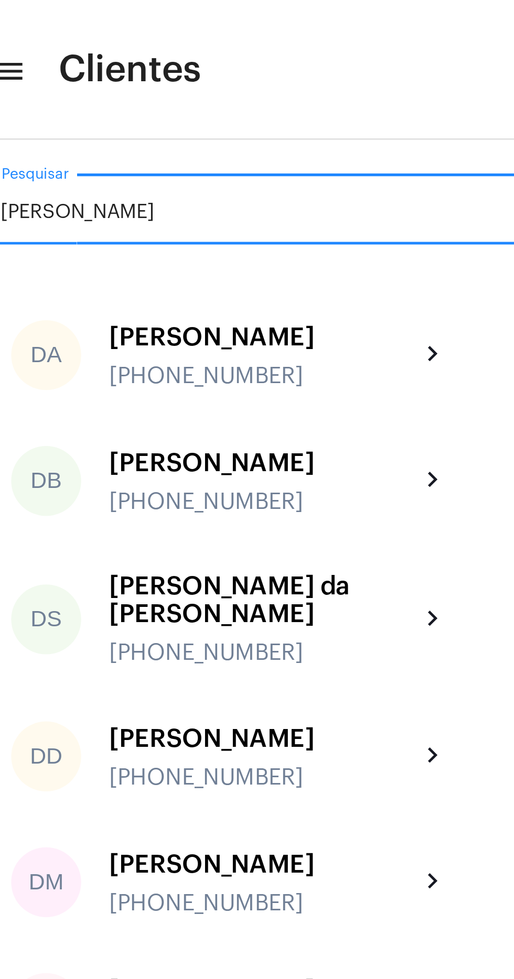
type input "Danie"
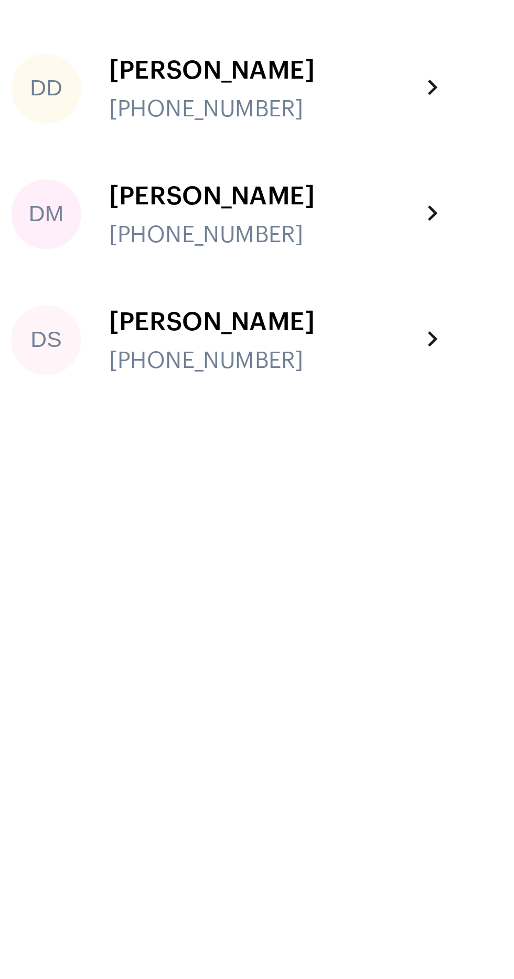
click at [155, 336] on div "[PHONE_NUMBER]" at bounding box center [119, 338] width 115 height 9
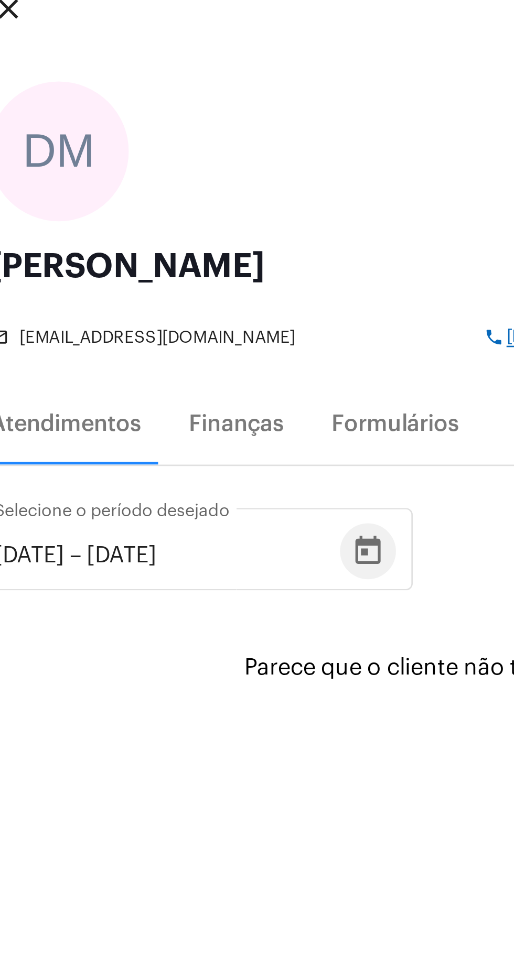
click at [165, 284] on icon "Open calendar" at bounding box center [159, 283] width 13 height 13
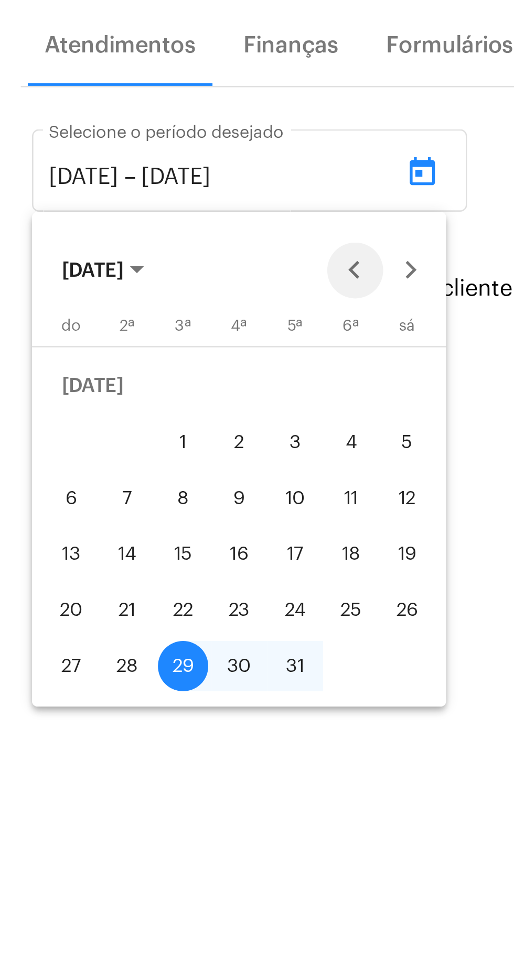
click at [137, 324] on button "Previous month" at bounding box center [133, 319] width 21 height 21
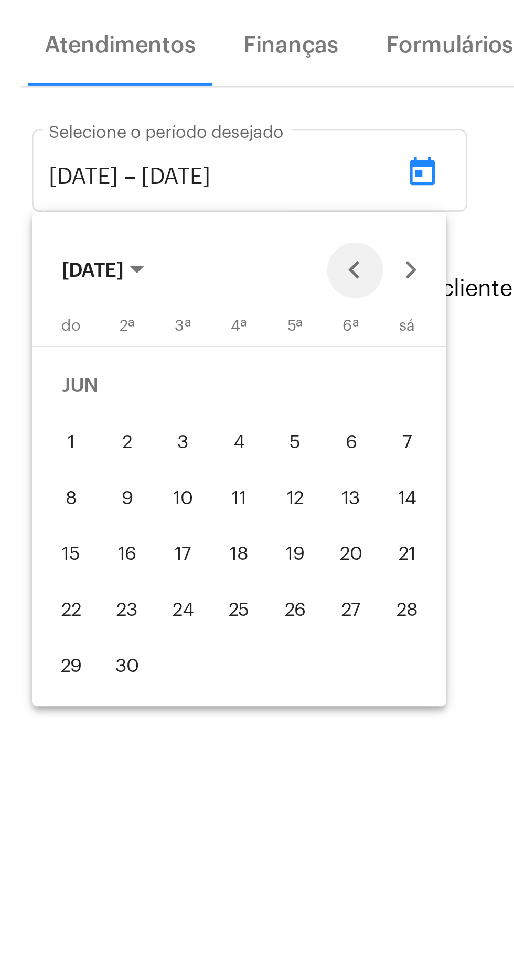
click at [131, 321] on button "Previous month" at bounding box center [133, 319] width 21 height 21
click at [132, 321] on button "Previous month" at bounding box center [133, 319] width 21 height 21
click at [135, 321] on button "Previous month" at bounding box center [133, 319] width 21 height 21
click at [55, 321] on span "[DATE]" at bounding box center [39, 319] width 31 height 7
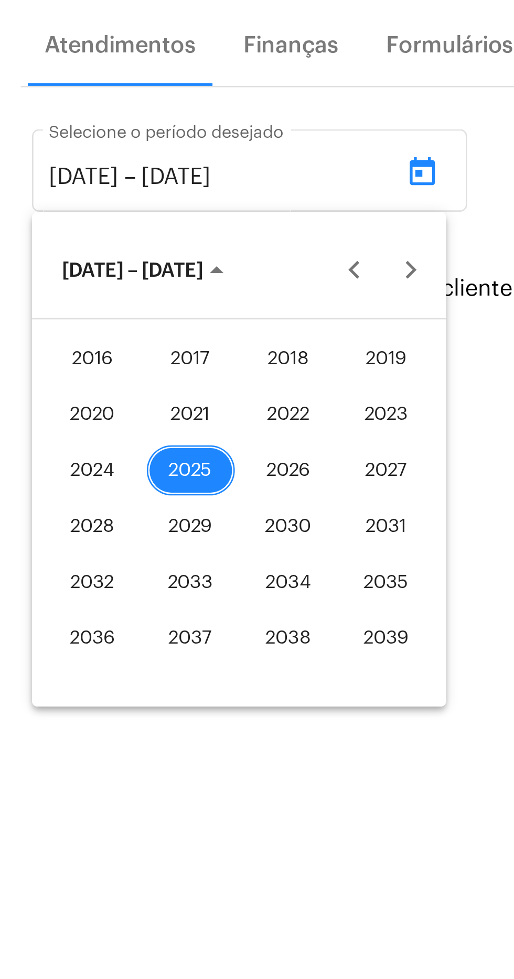
click at [70, 376] on div "2021" at bounding box center [72, 373] width 33 height 19
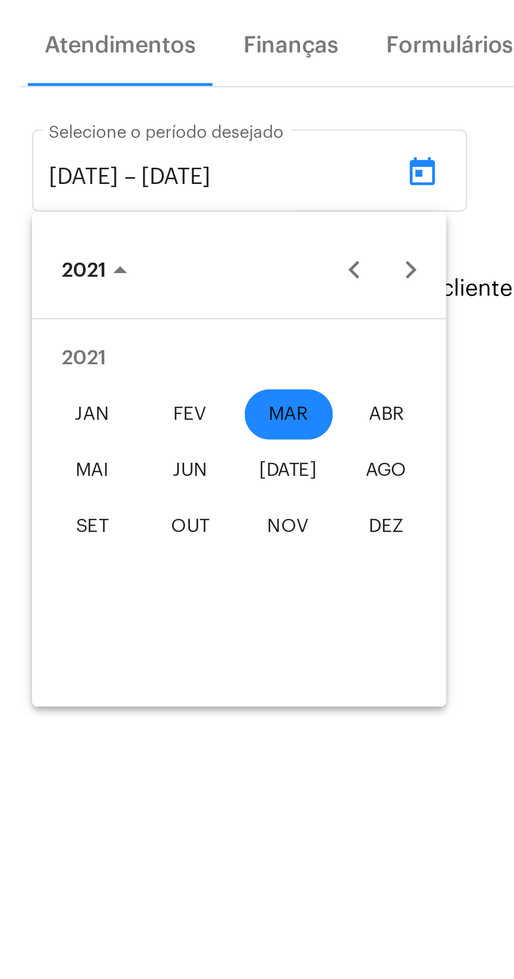
click at [113, 373] on div "MAR" at bounding box center [108, 373] width 33 height 19
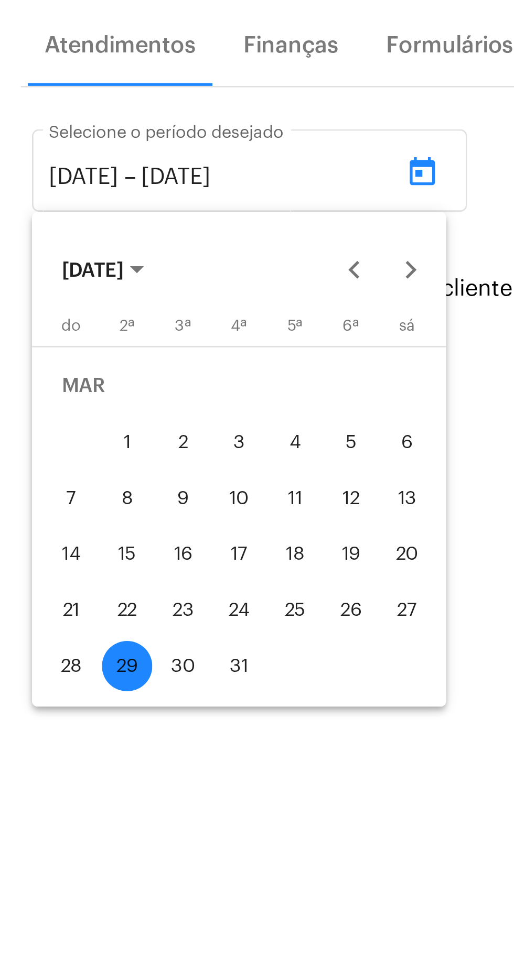
click at [50, 386] on div "1" at bounding box center [48, 384] width 19 height 19
type input "1/3/2021"
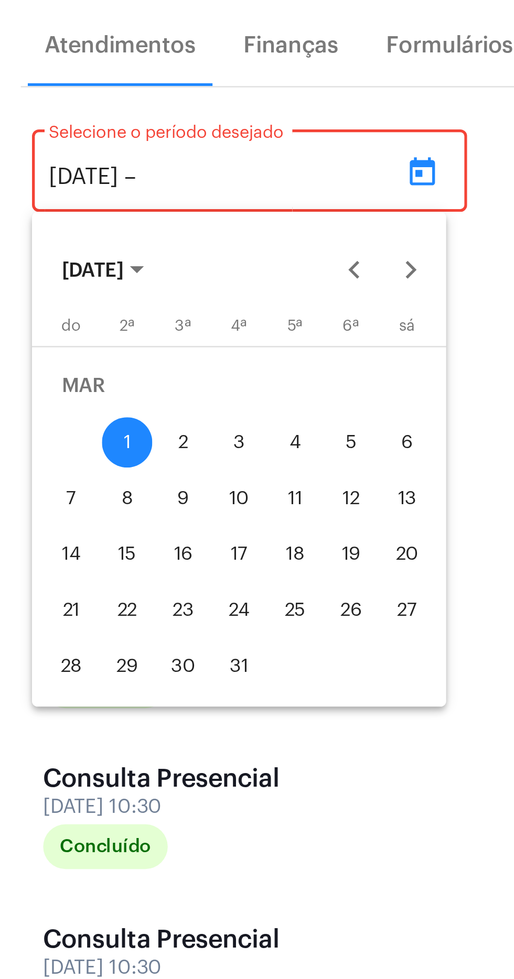
click at [154, 524] on div at bounding box center [257, 489] width 514 height 979
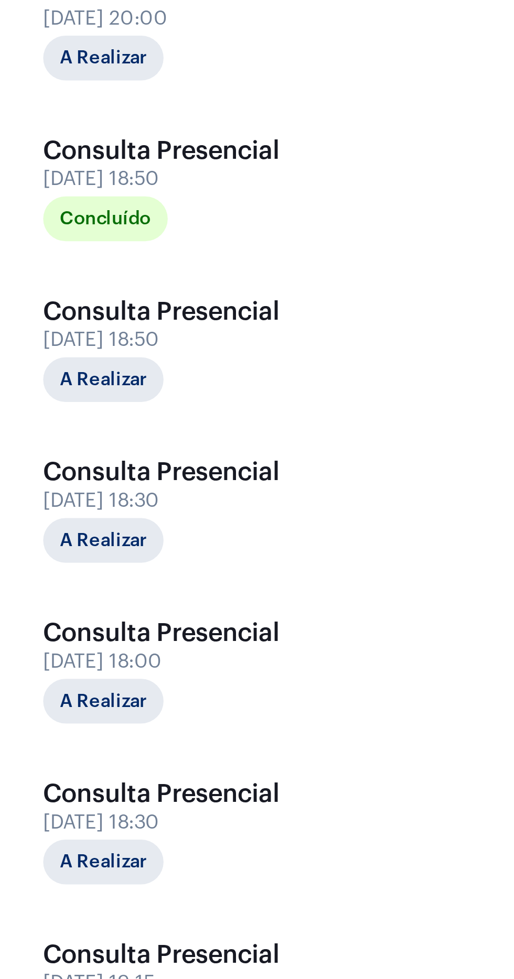
scroll to position [4184, 0]
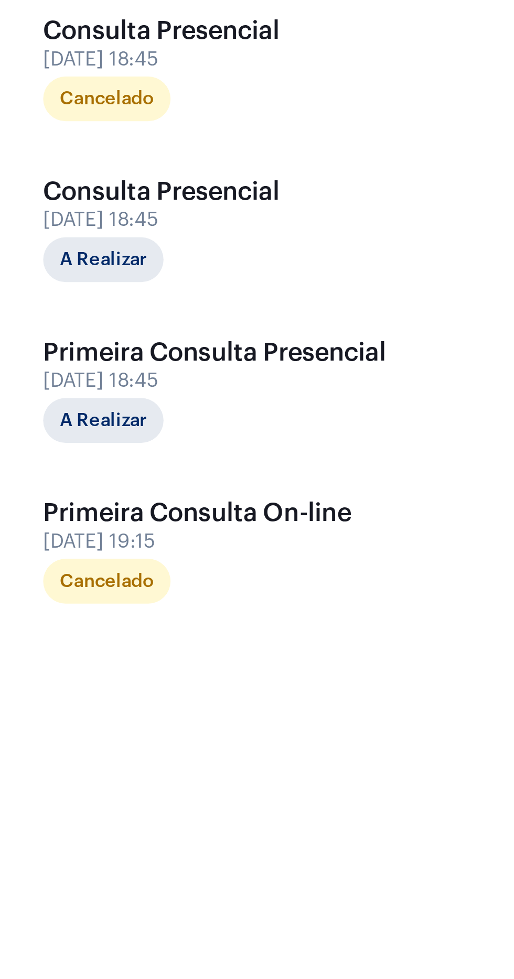
click at [114, 787] on div "Primeira Consulta Presencial 17 de março às 18:45 A Realizar" at bounding box center [81, 802] width 128 height 39
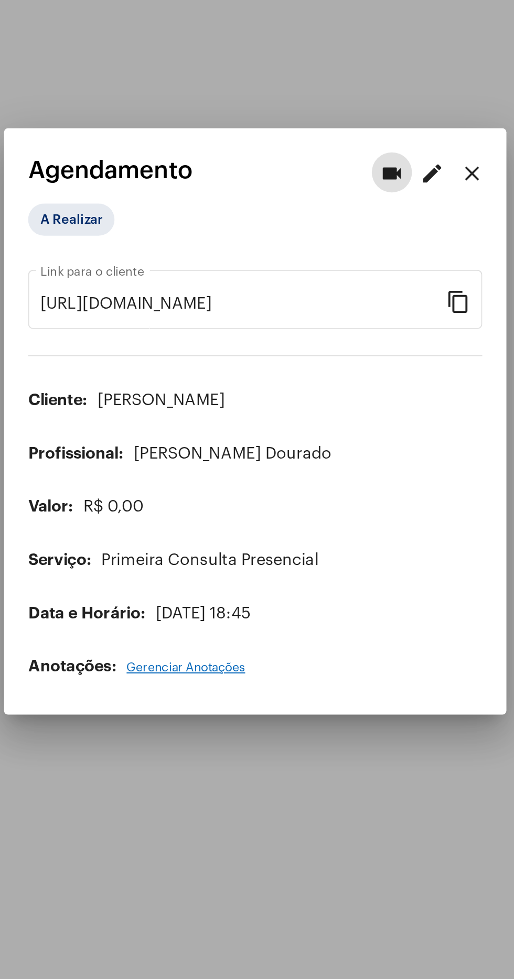
click at [363, 357] on button "close" at bounding box center [370, 359] width 21 height 21
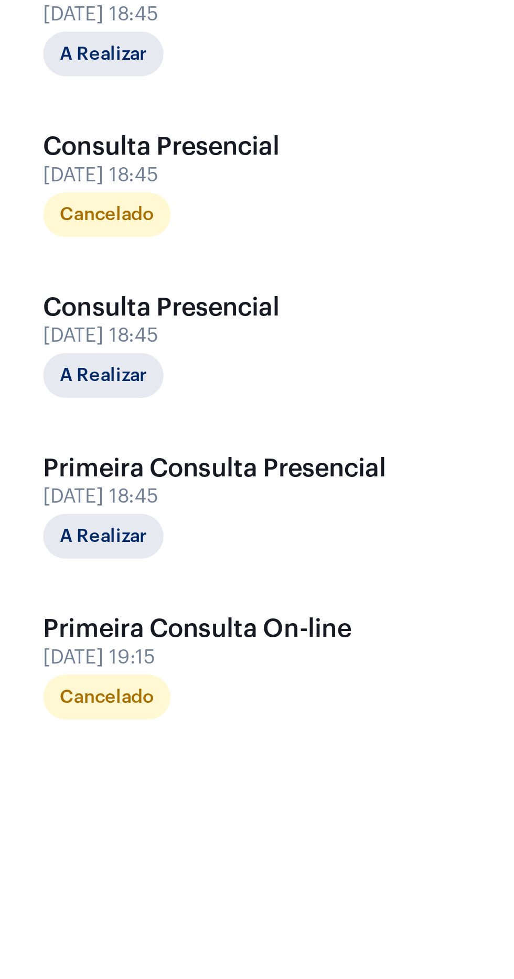
scroll to position [159, 0]
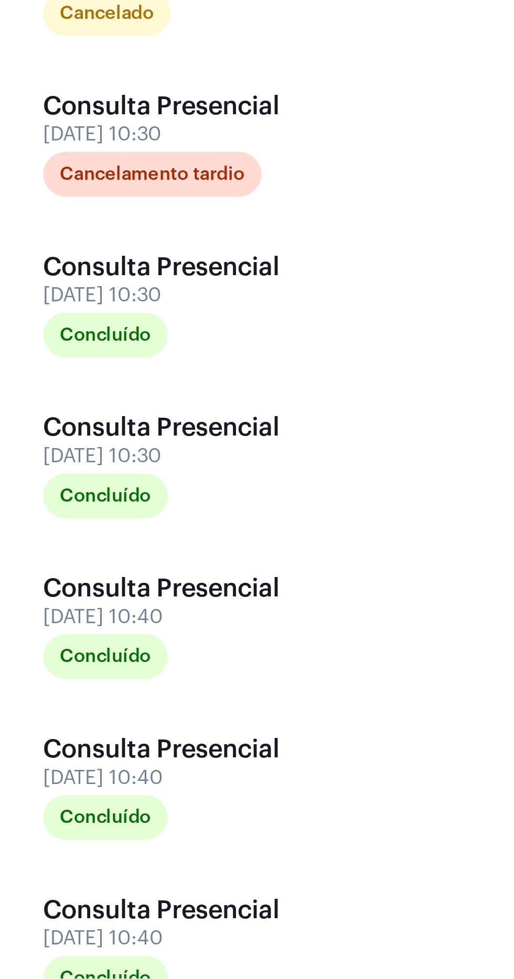
click at [84, 185] on div "8 de julho às 10:30" at bounding box center [69, 181] width 105 height 8
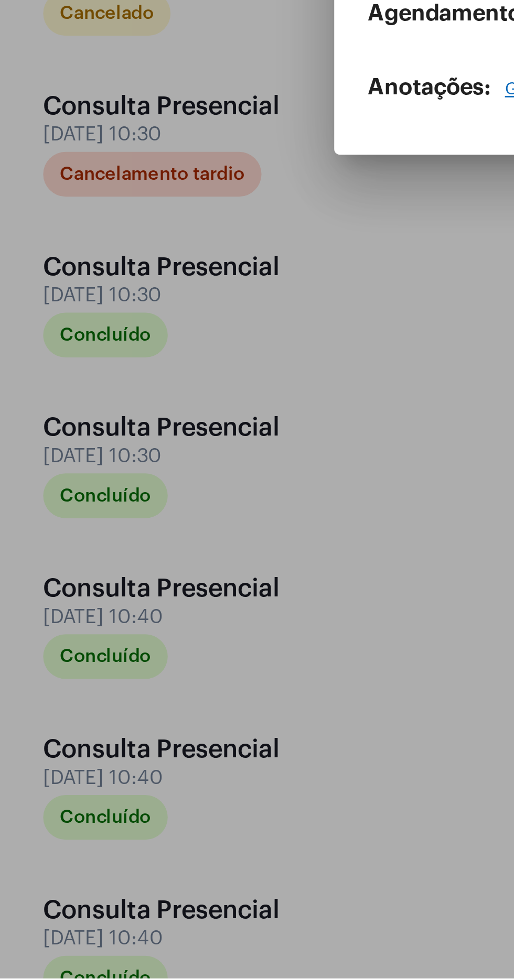
scroll to position [79, 0]
